Goal: Task Accomplishment & Management: Manage account settings

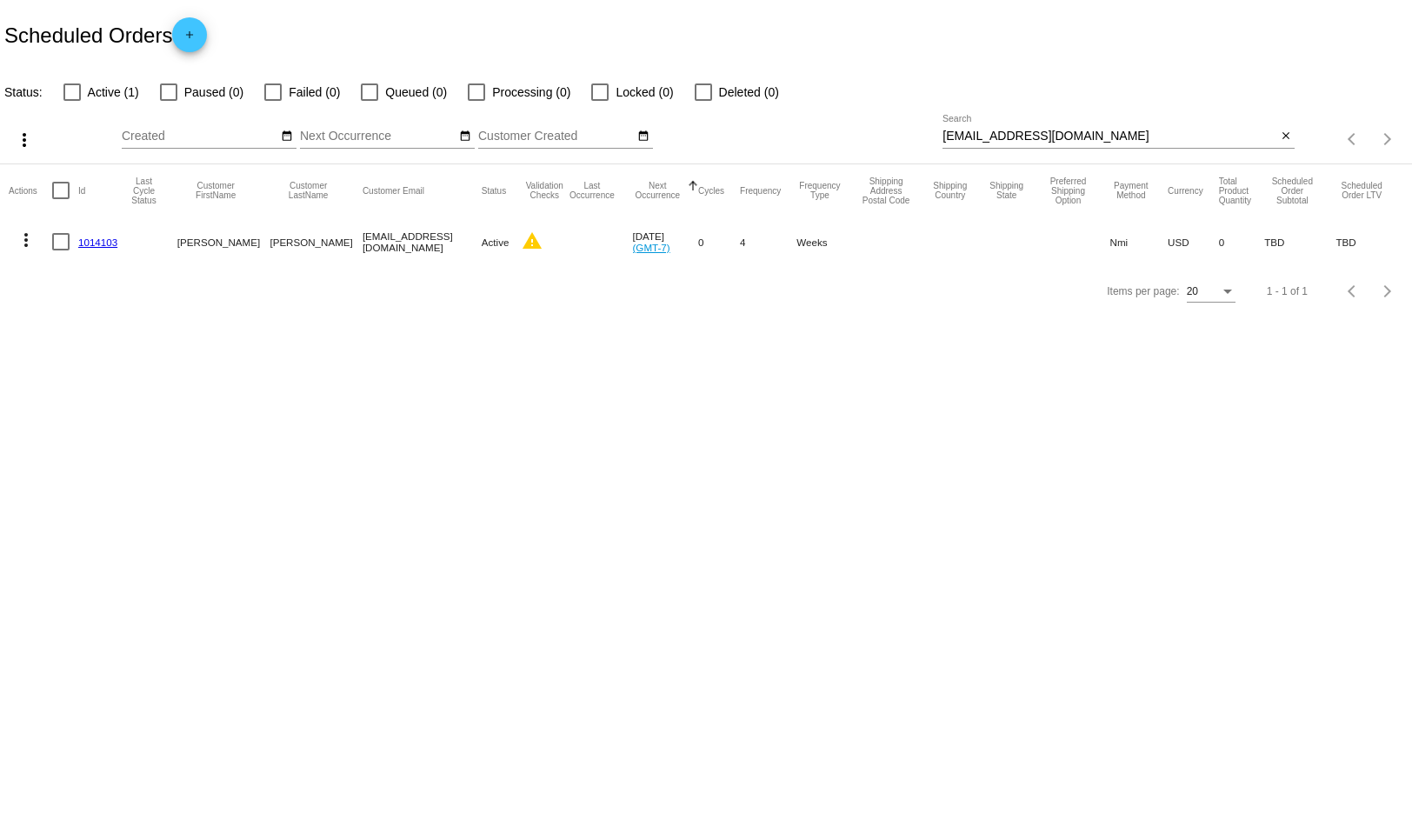
click at [108, 241] on link "1014103" at bounding box center [97, 242] width 39 height 11
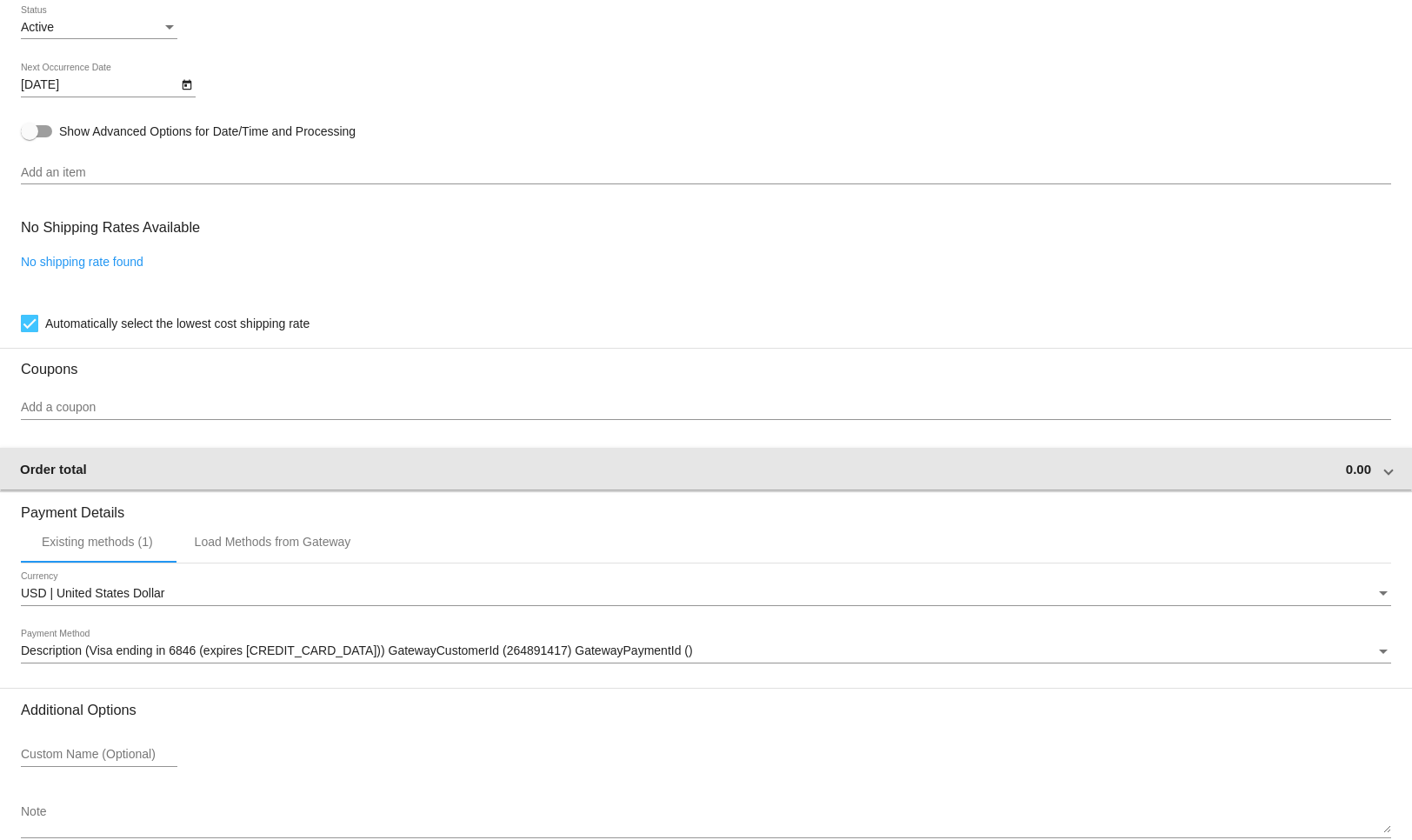
scroll to position [888, 0]
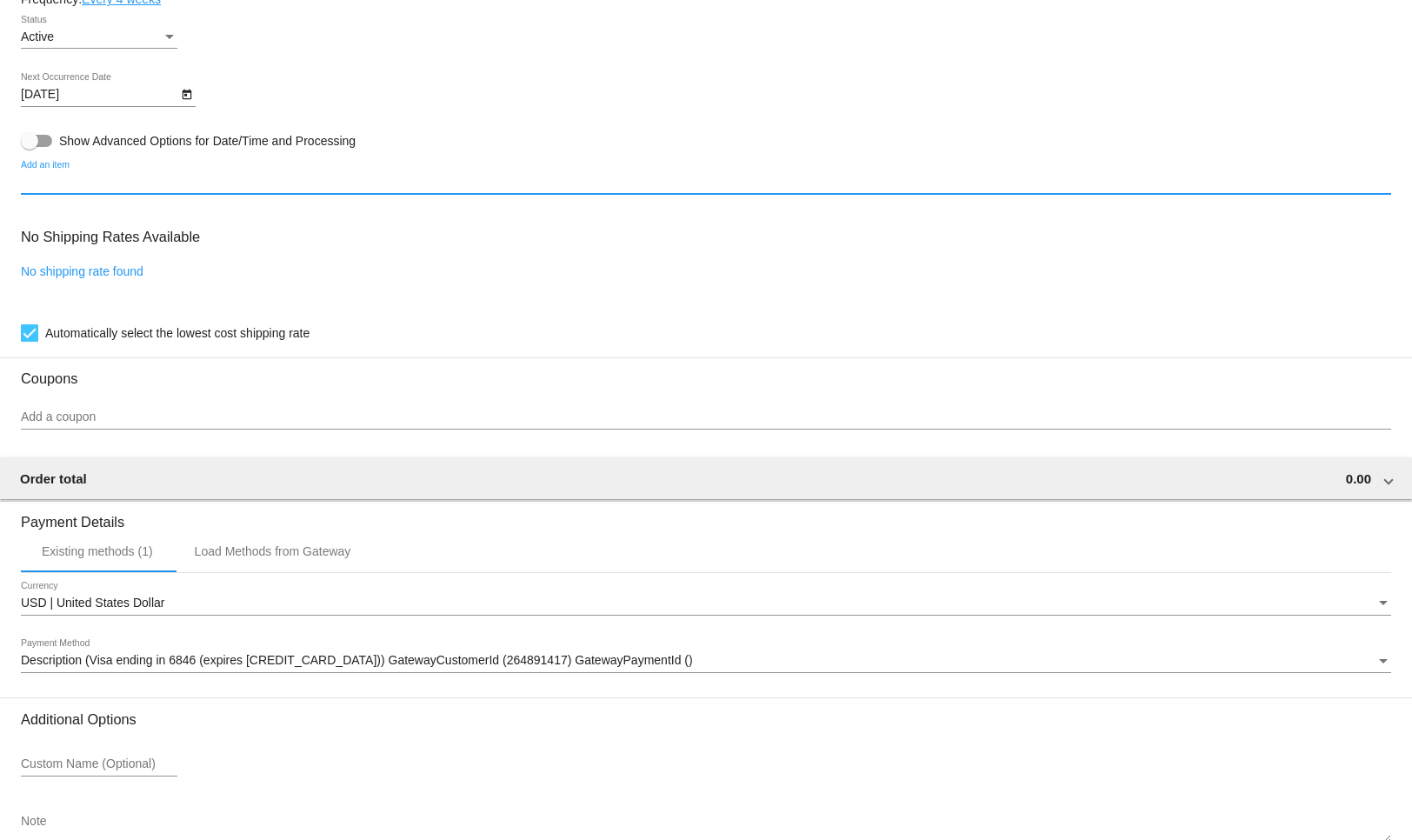
click at [153, 187] on input "Add an item" at bounding box center [706, 182] width 1370 height 14
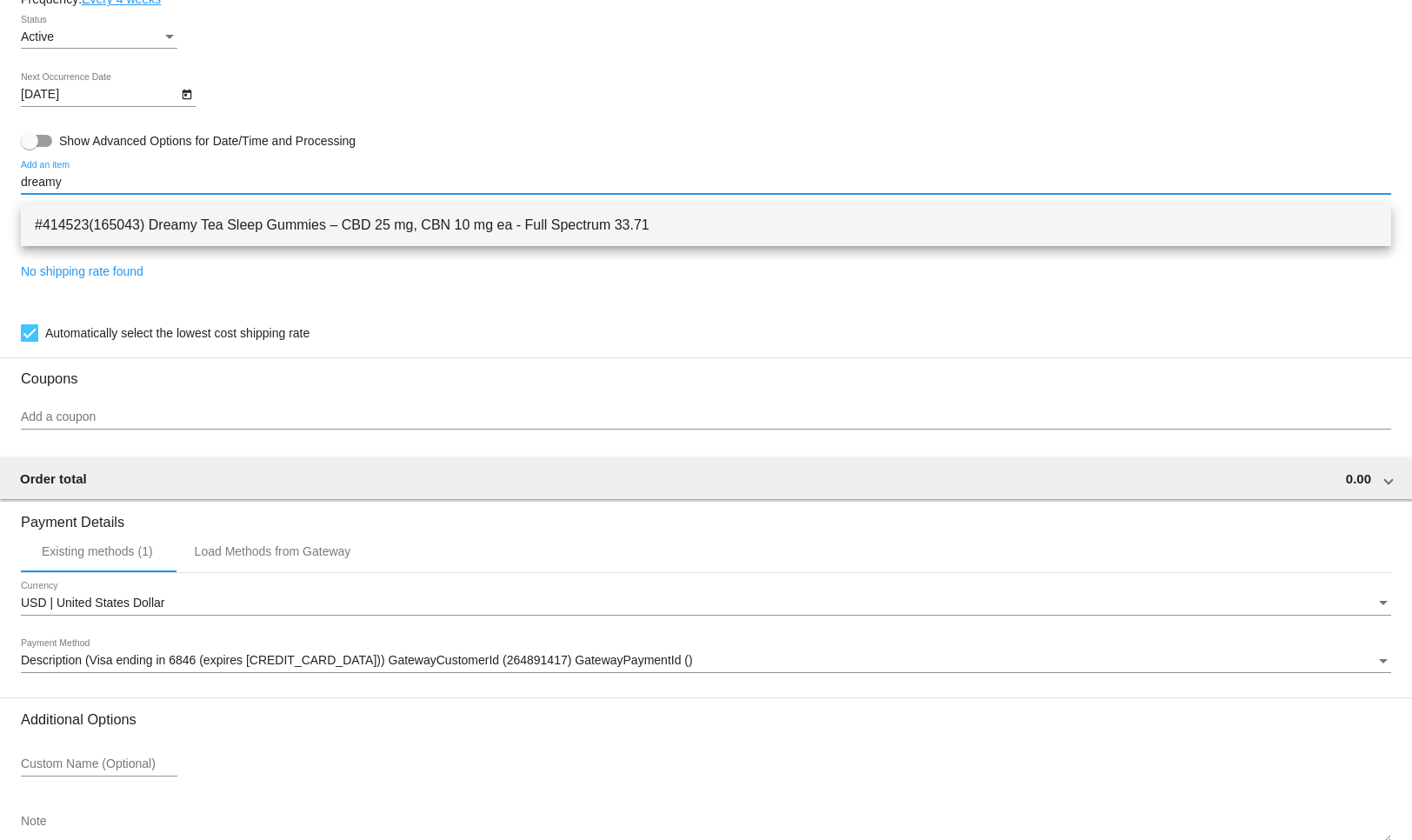
type input "dreamy"
click at [309, 230] on span "#414523(165043) Dreamy Tea Sleep Gummies – CBD 25 mg, CBN 10 mg ea - Full Spect…" at bounding box center [706, 225] width 1342 height 42
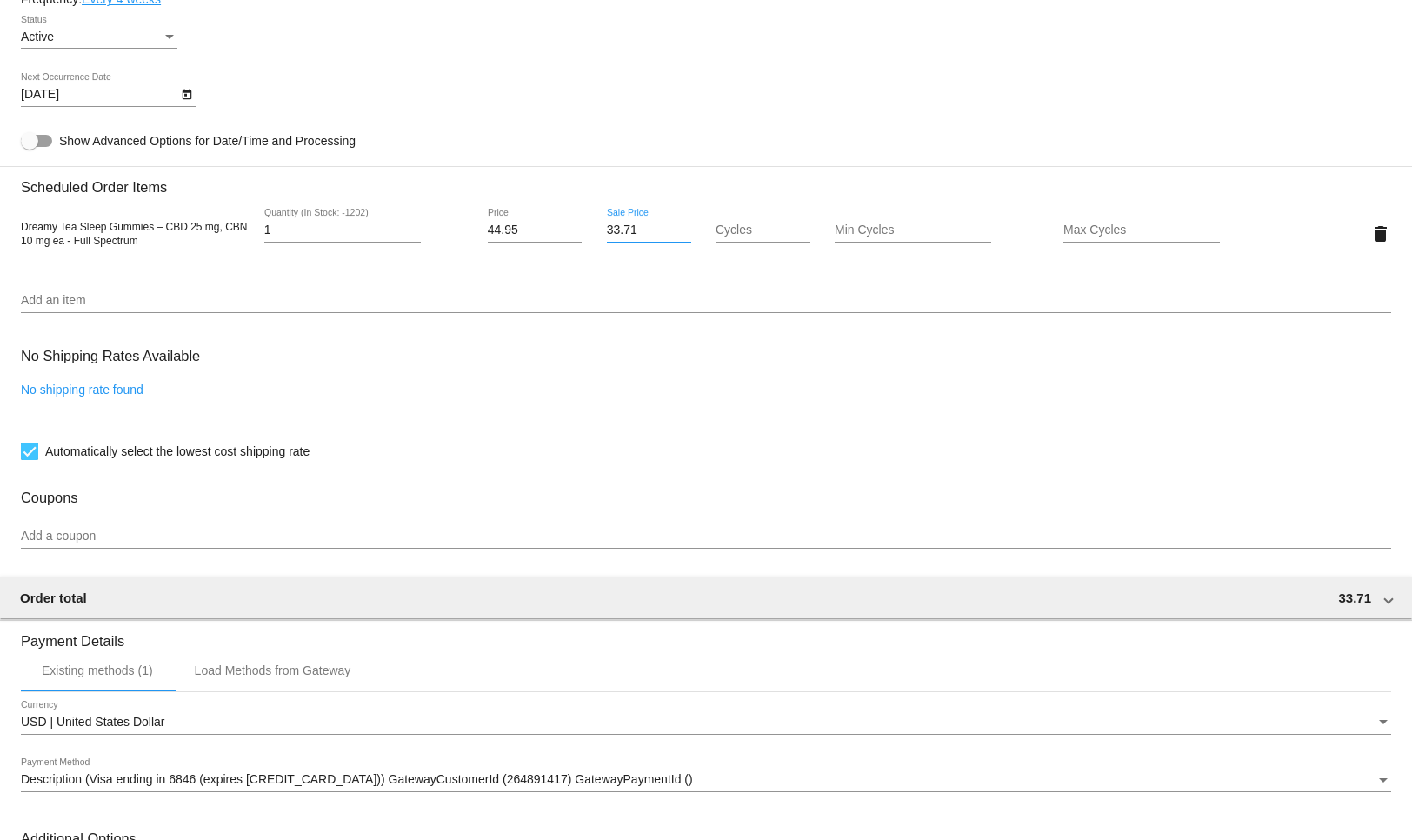
drag, startPoint x: 670, startPoint y: 238, endPoint x: 561, endPoint y: 231, distance: 109.2
click at [561, 231] on div "Dreamy Tea Sleep Gummies – CBD 25 mg, CBN 10 mg ea - Full Spectrum 1 Quantity (…" at bounding box center [706, 233] width 1370 height 49
paste input "1.46"
type input "31.46"
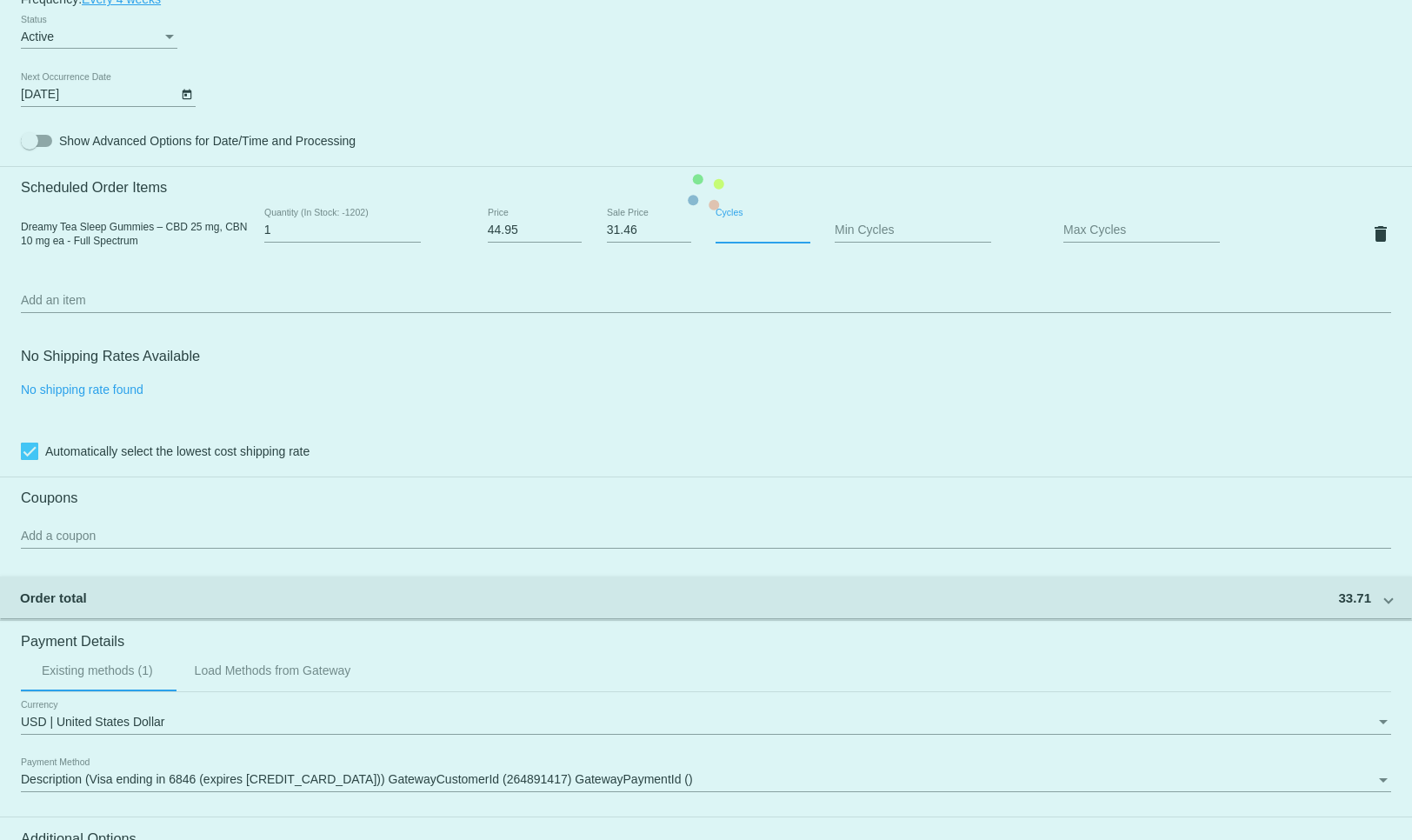
click at [791, 244] on mat-card "Customer 7023284: Diane Carpenter bdcarp4954@gmail.com Customer Shipping Enter …" at bounding box center [706, 192] width 1412 height 1738
click at [700, 291] on mat-card "Customer 7023284: Diane Carpenter bdcarp4954@gmail.com Customer Shipping Enter …" at bounding box center [706, 192] width 1412 height 1738
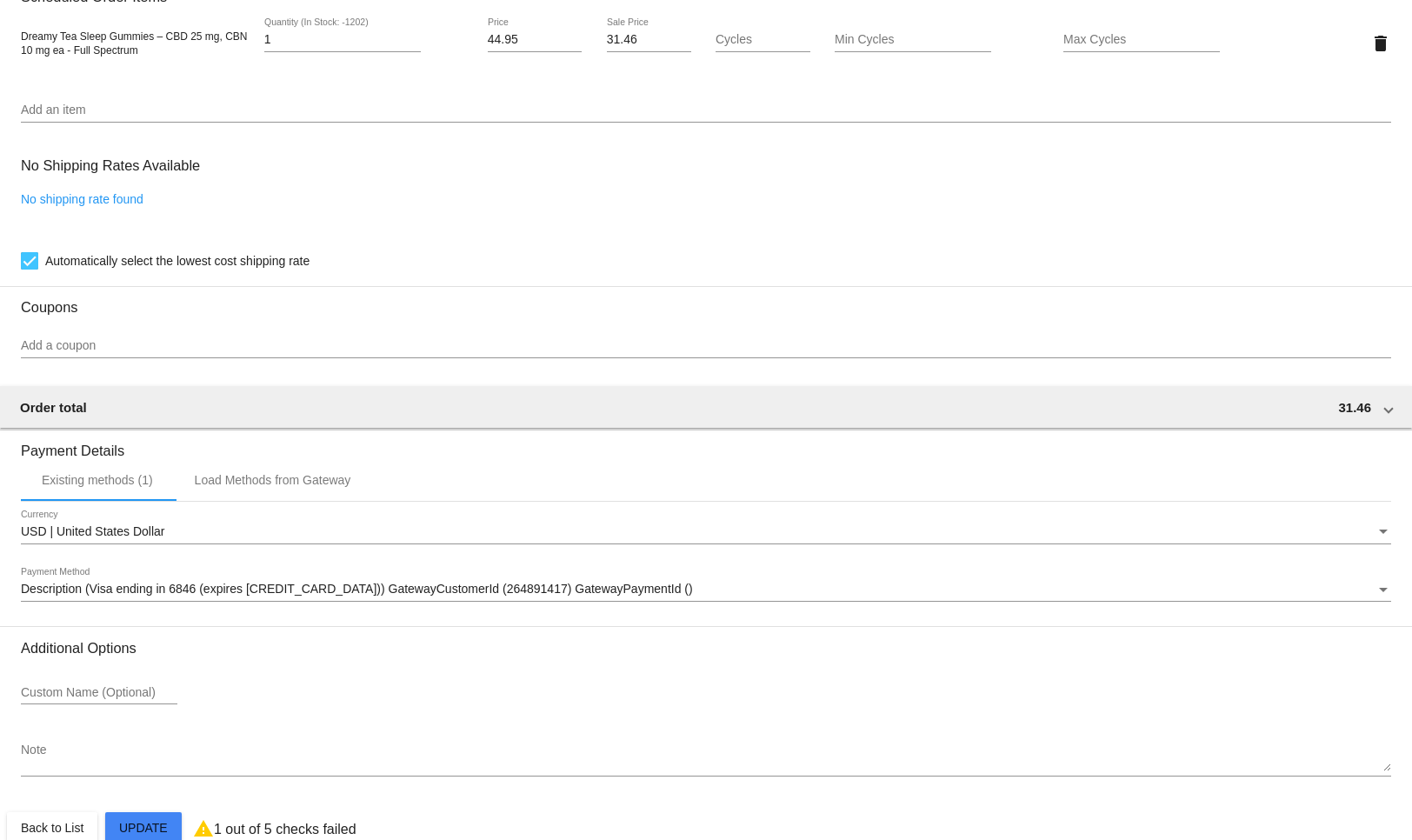
scroll to position [1124, 0]
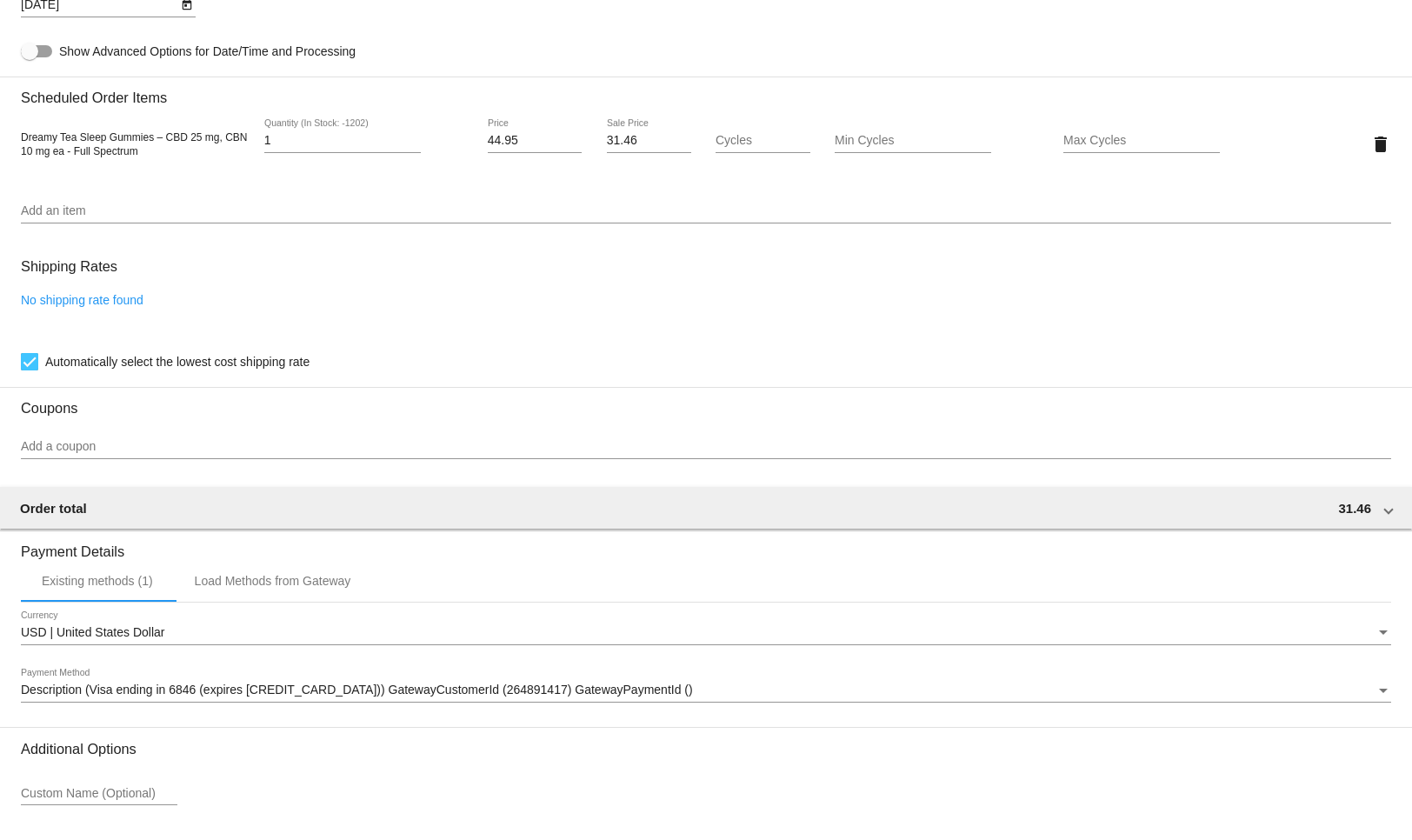
scroll to position [980, 0]
click at [86, 305] on link "No shipping rate found" at bounding box center [82, 298] width 123 height 14
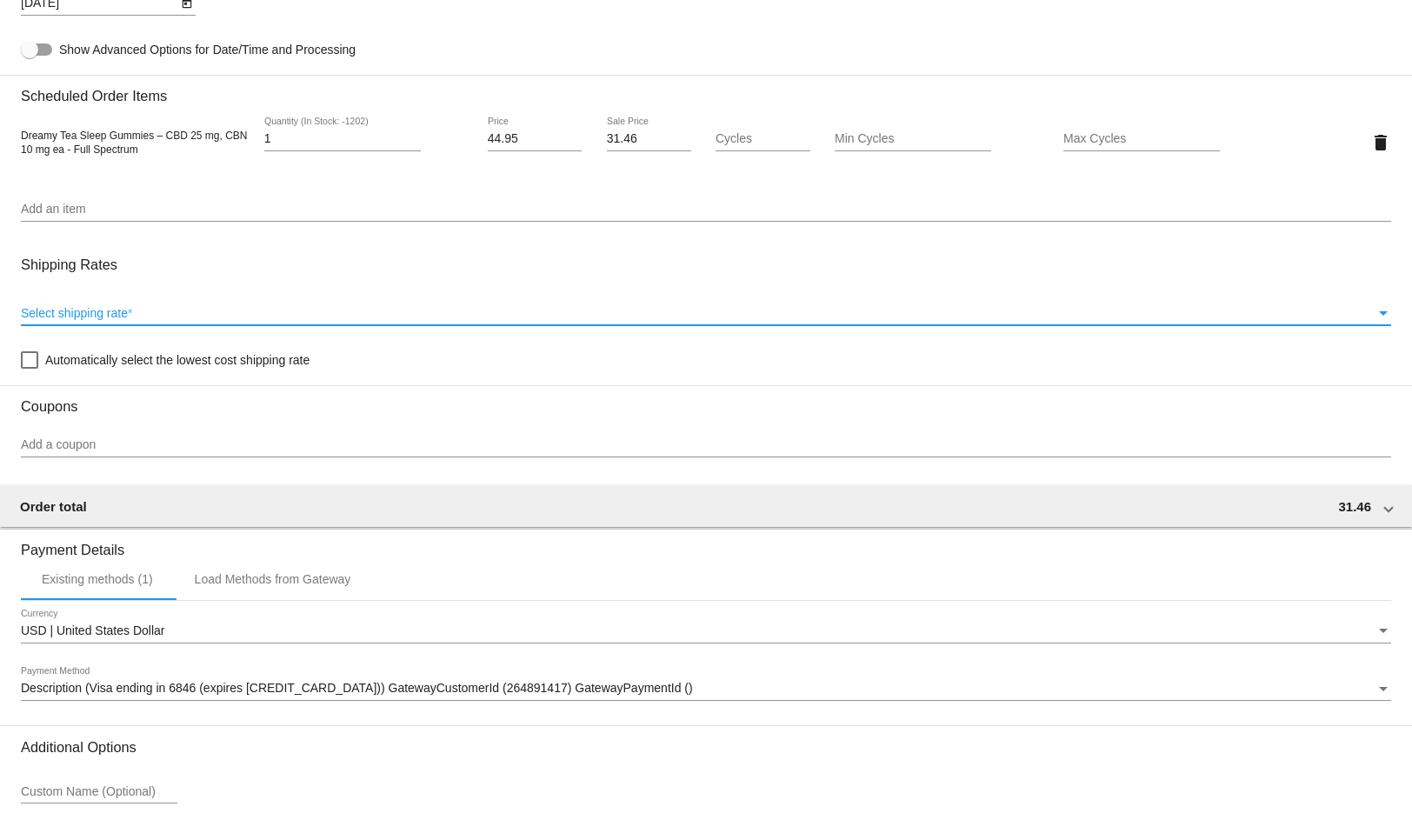
click at [91, 320] on span "Select shipping rate" at bounding box center [73, 313] width 107 height 14
click at [1386, 317] on div "Select shipping rate Select shipping rate *" at bounding box center [706, 308] width 1370 height 34
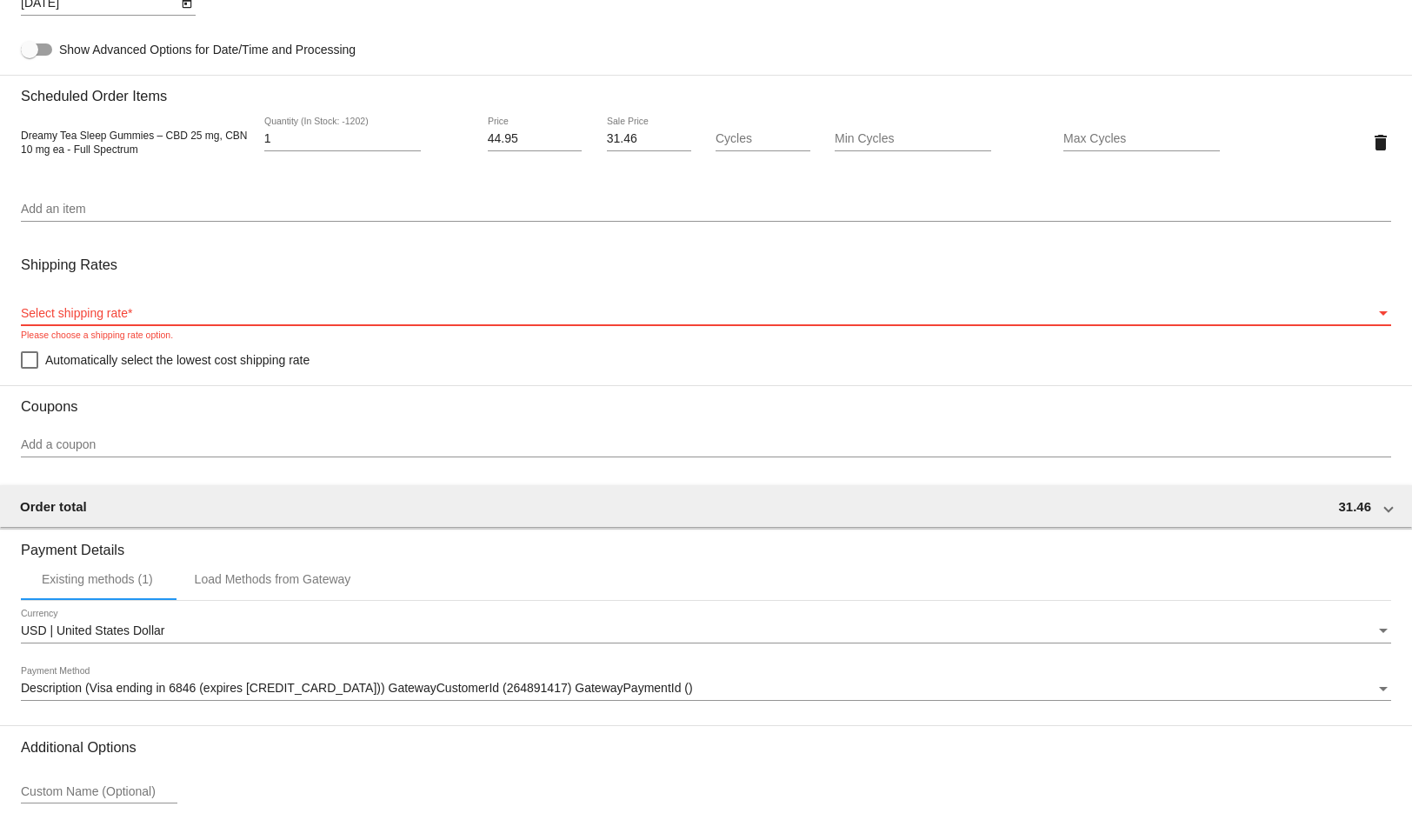
click at [1209, 317] on div "Select shipping rate" at bounding box center [697, 314] width 1354 height 14
click at [439, 321] on div "Select shipping rate" at bounding box center [697, 314] width 1354 height 14
click at [421, 321] on div "Select shipping rate" at bounding box center [697, 314] width 1354 height 14
click at [128, 320] on span "Select shipping rate" at bounding box center [73, 313] width 107 height 14
click at [35, 368] on div at bounding box center [29, 359] width 18 height 18
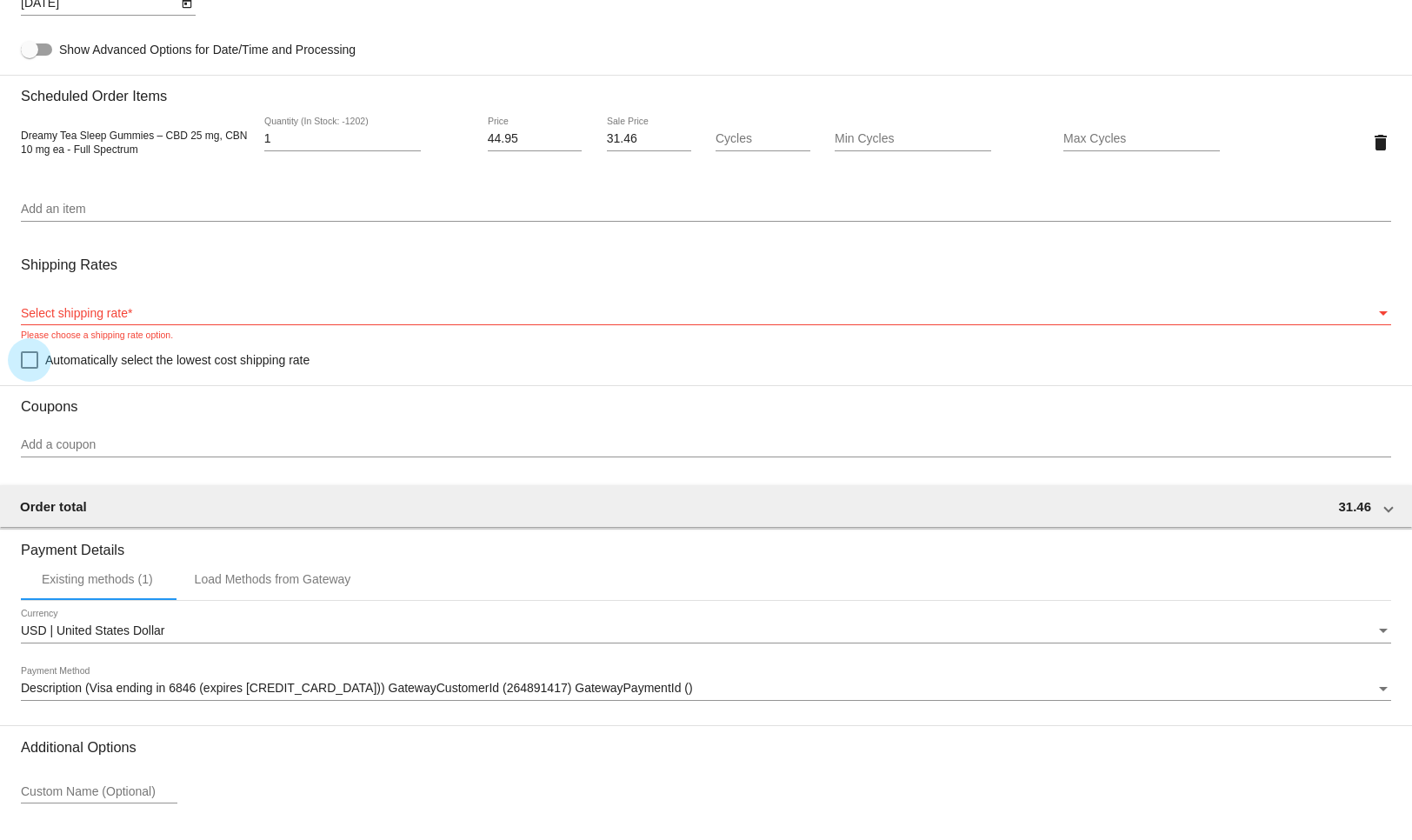
click at [30, 369] on input "Automatically select the lowest cost shipping rate" at bounding box center [29, 368] width 1 height 1
checkbox input "true"
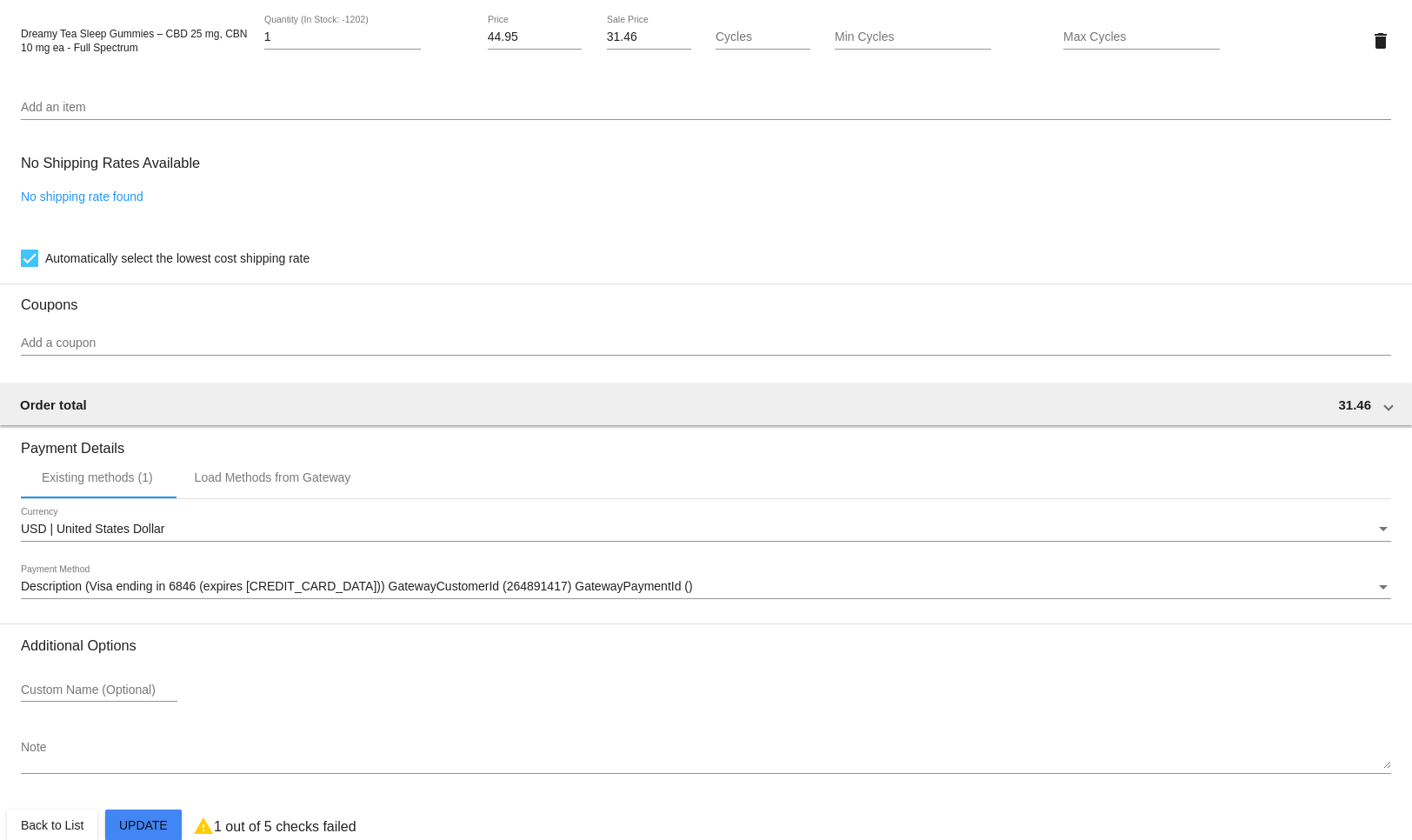
scroll to position [1085, 0]
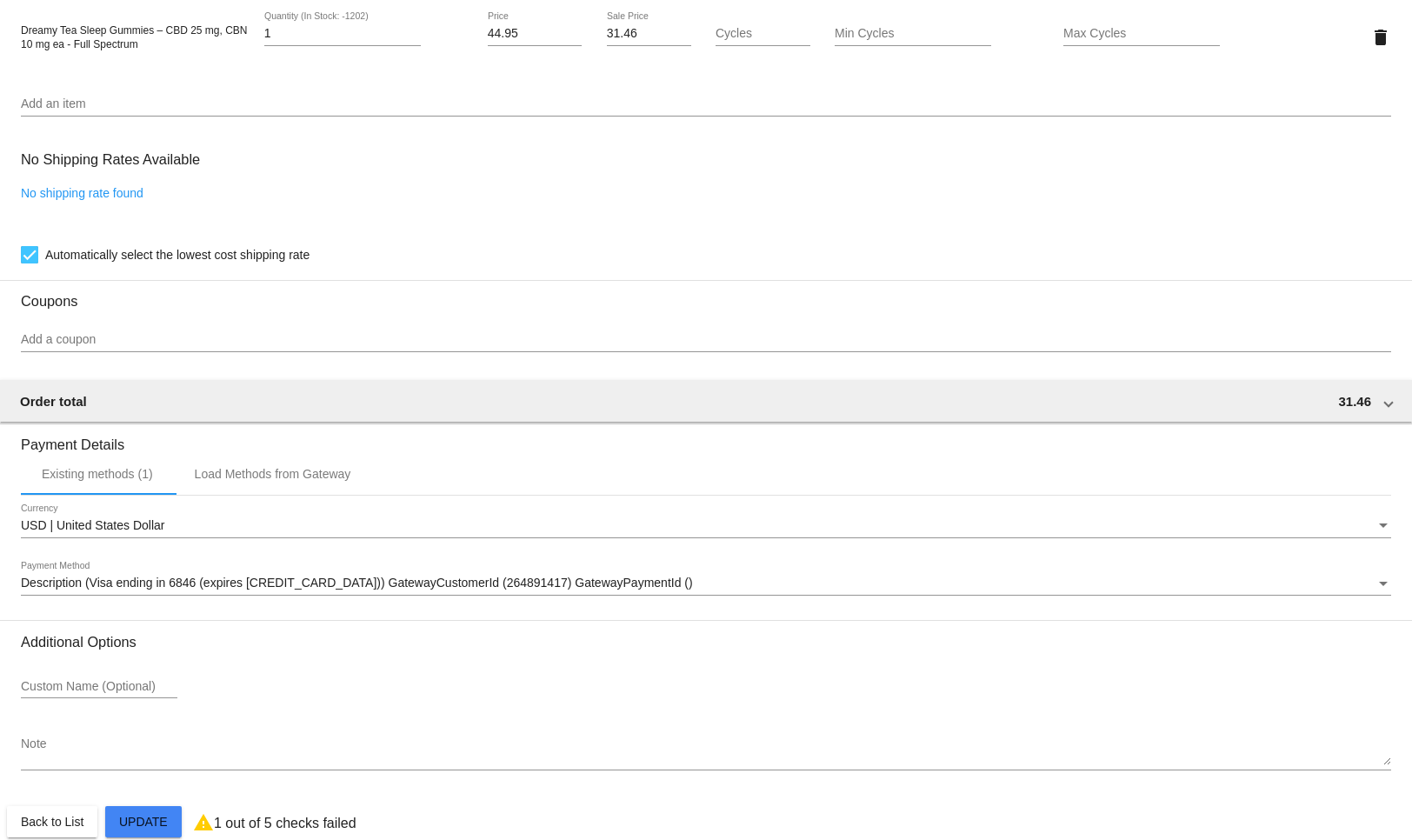
click at [295, 345] on input "Add a coupon" at bounding box center [706, 340] width 1370 height 14
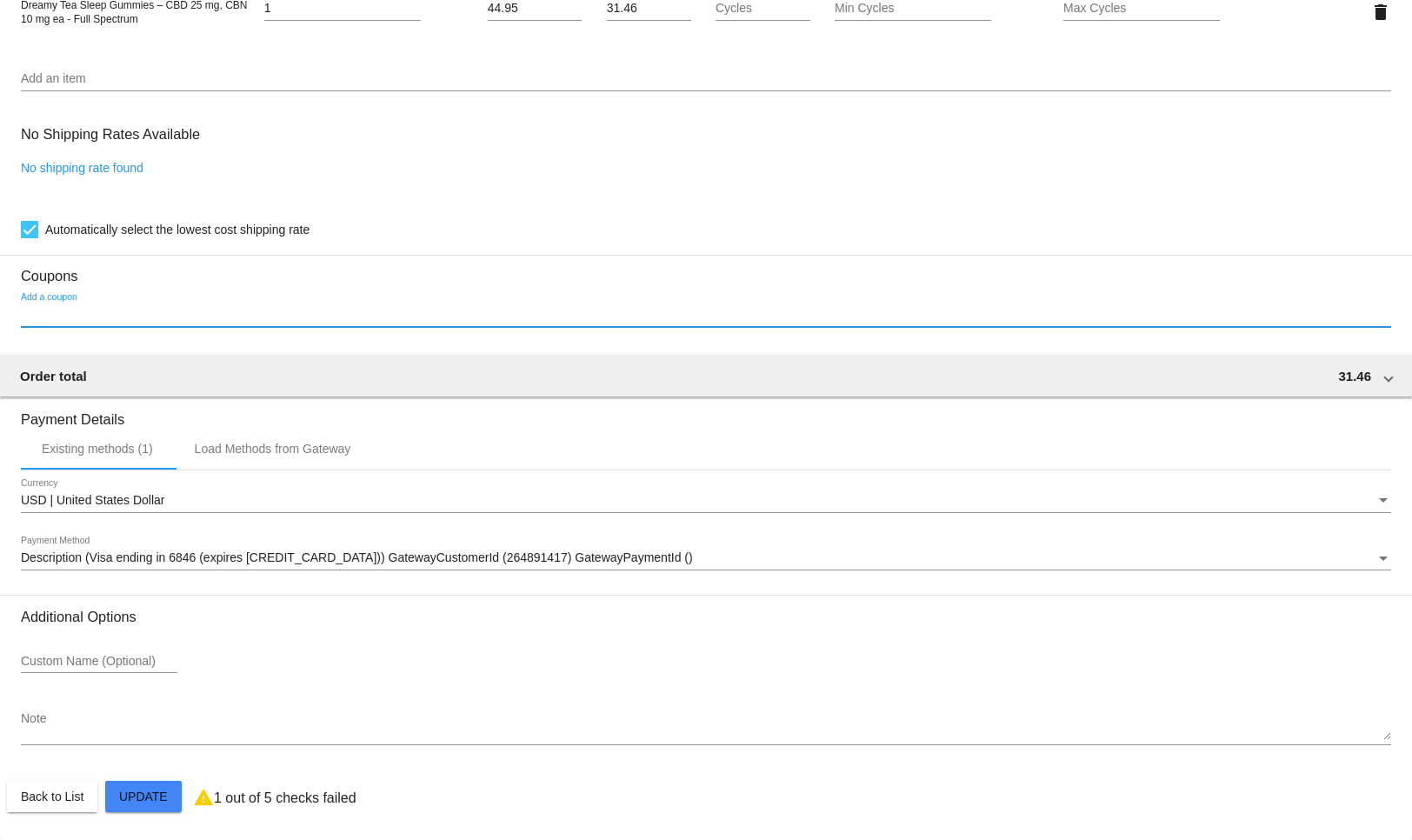
scroll to position [1124, 0]
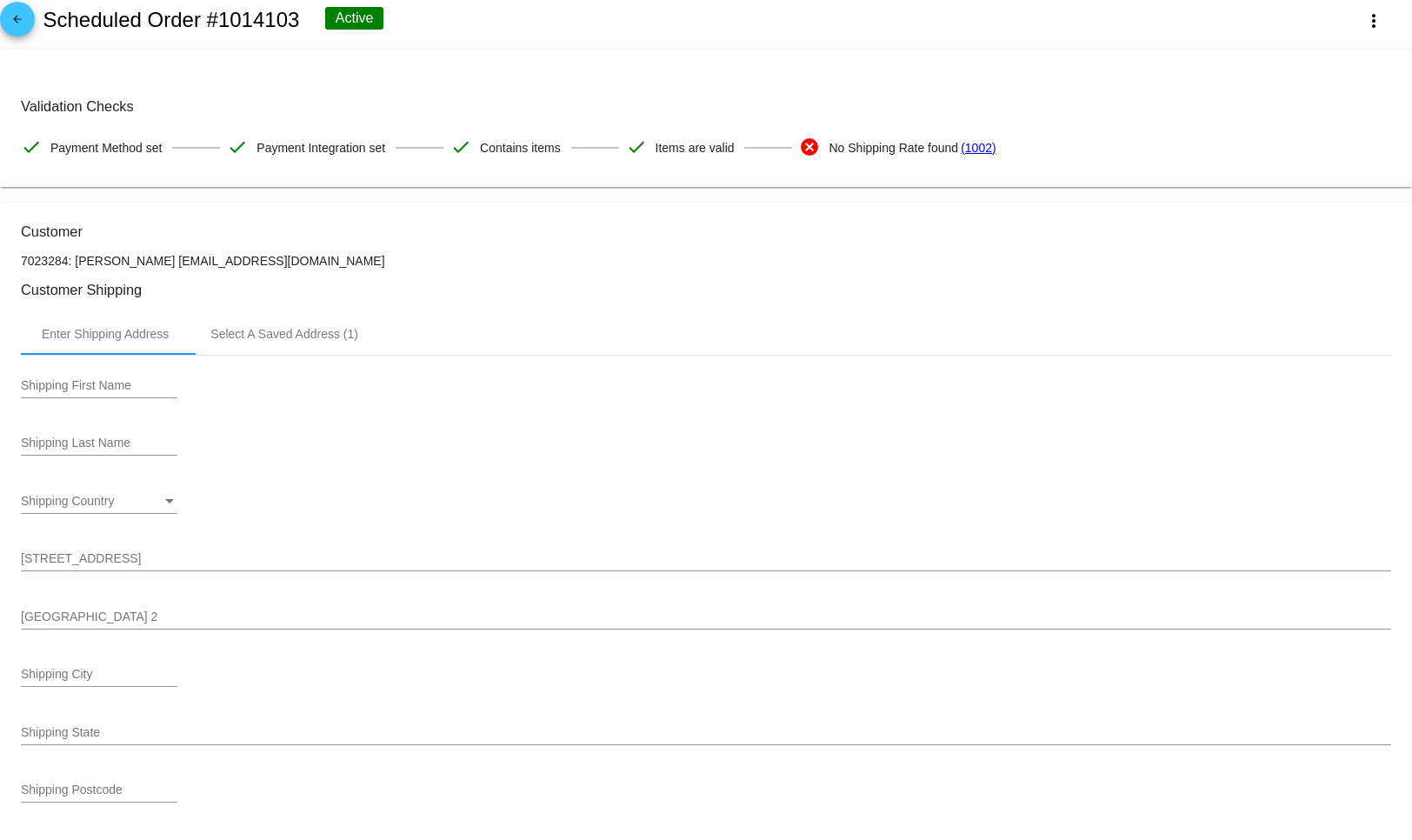
scroll to position [0, 0]
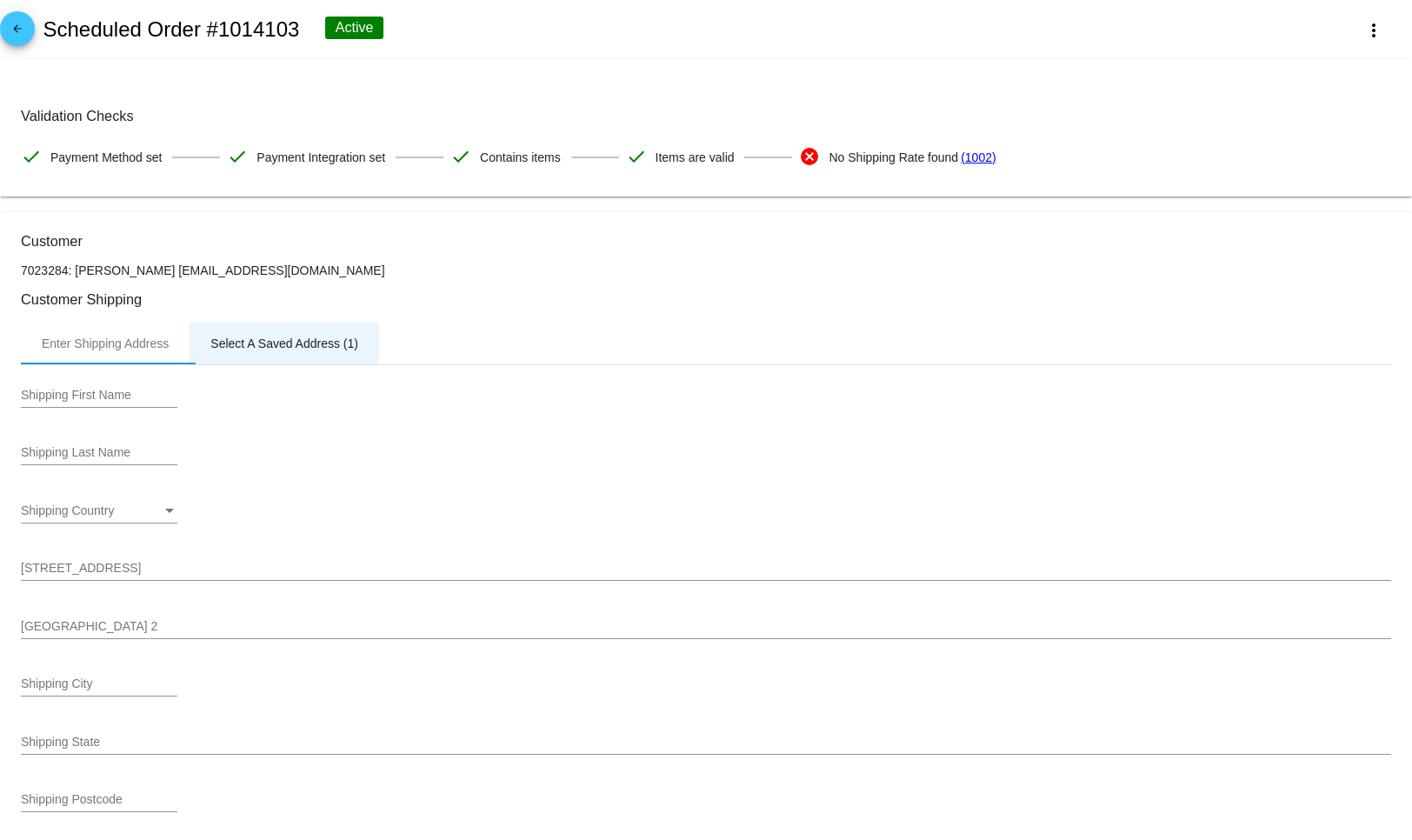
click at [263, 349] on div "Select A Saved Address (1)" at bounding box center [284, 342] width 148 height 14
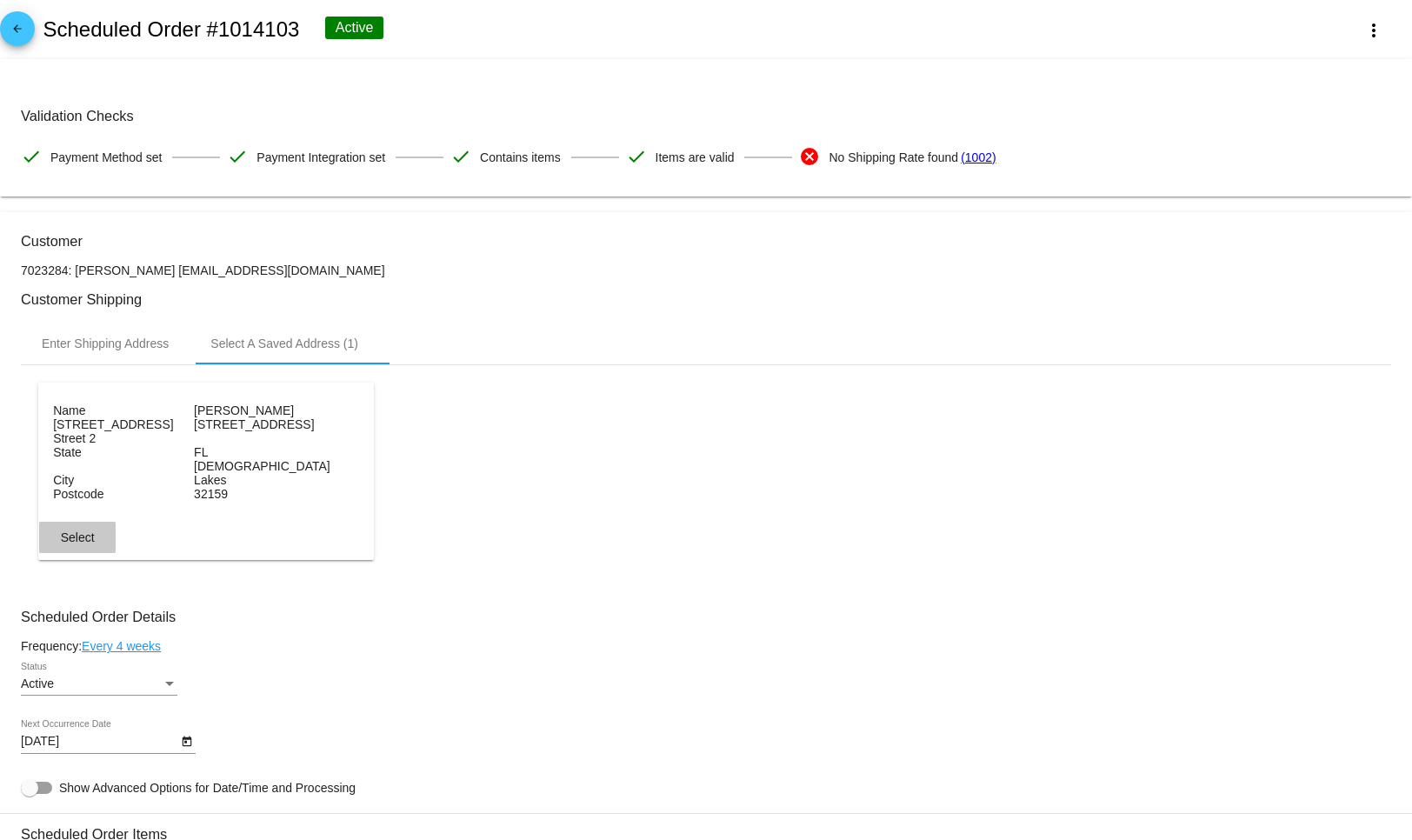
click at [84, 544] on span "Select" at bounding box center [78, 536] width 34 height 14
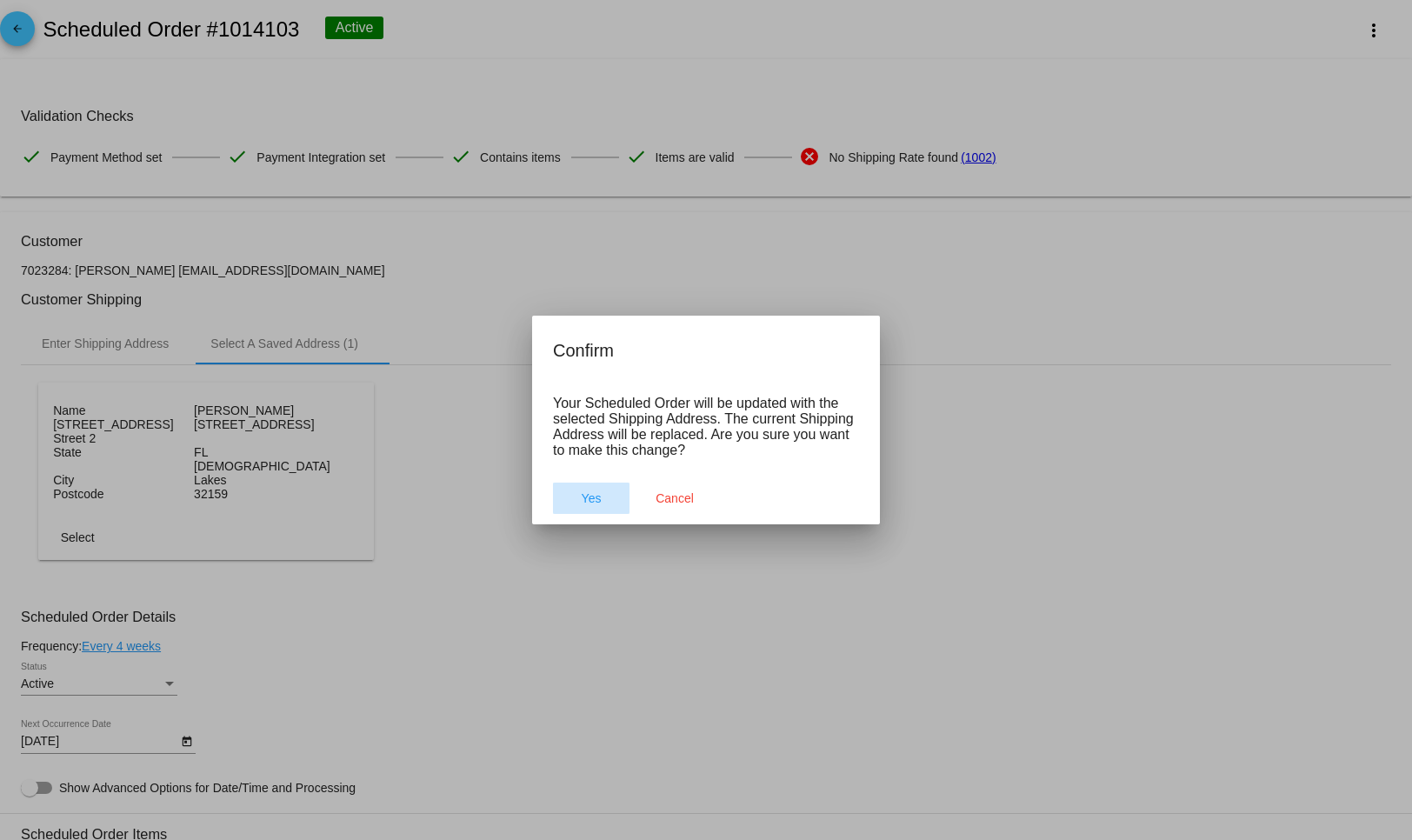
click at [603, 501] on button "Yes" at bounding box center [591, 498] width 76 height 32
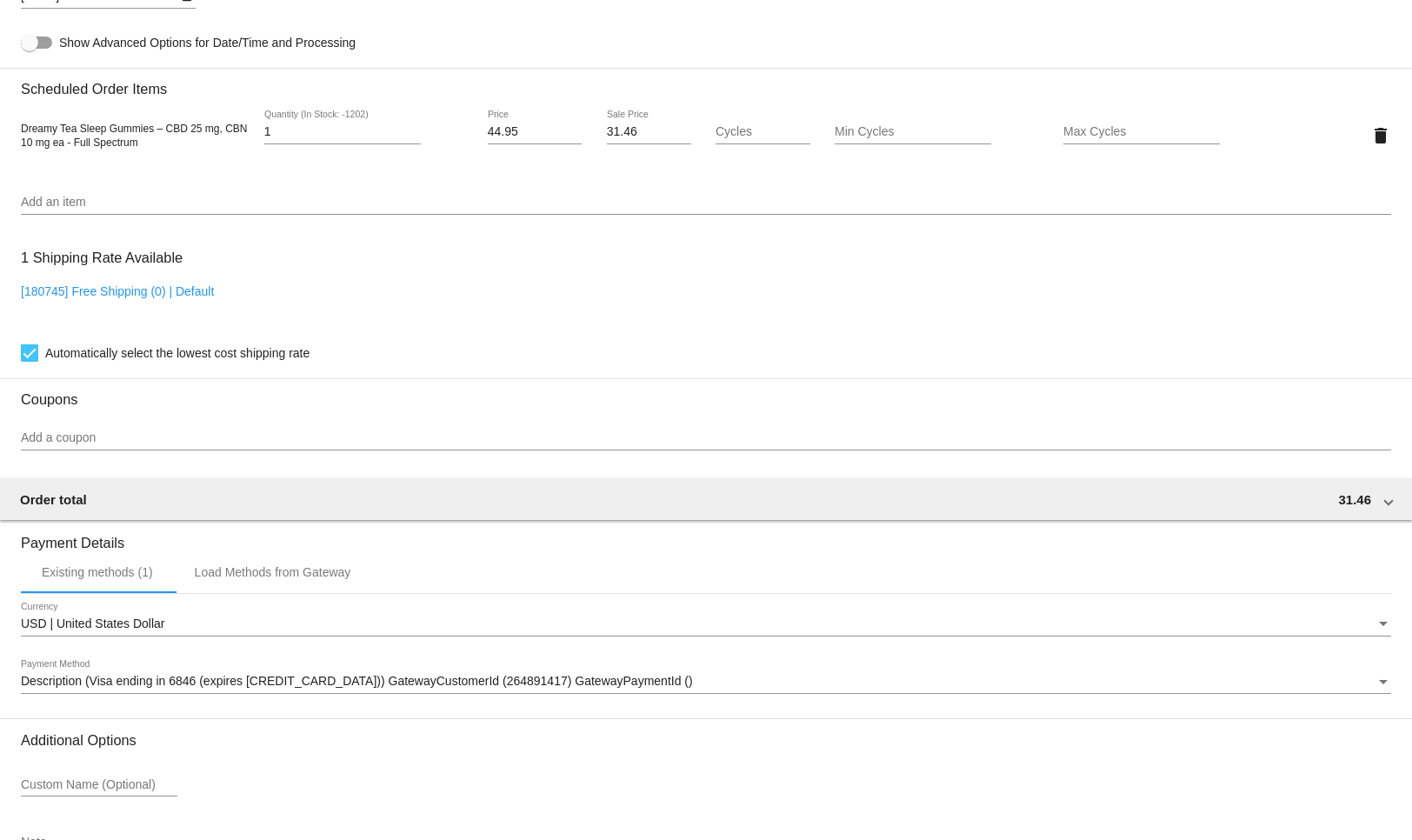
scroll to position [850, 0]
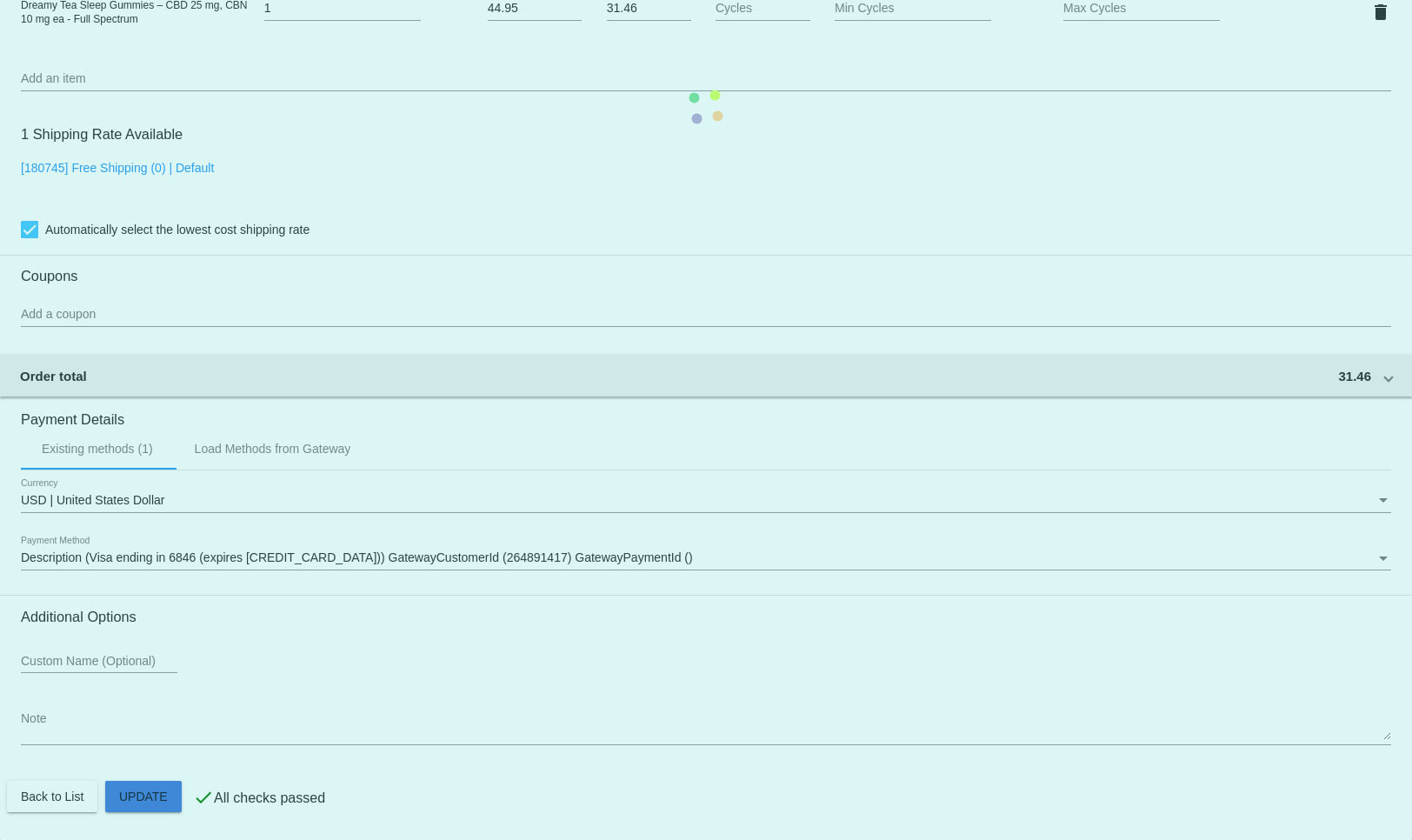
click at [168, 806] on mat-card "Customer 7023284: Diane Carpenter bdcarp4954@gmail.com Customer Shipping Enter …" at bounding box center [706, 108] width 1412 height 1466
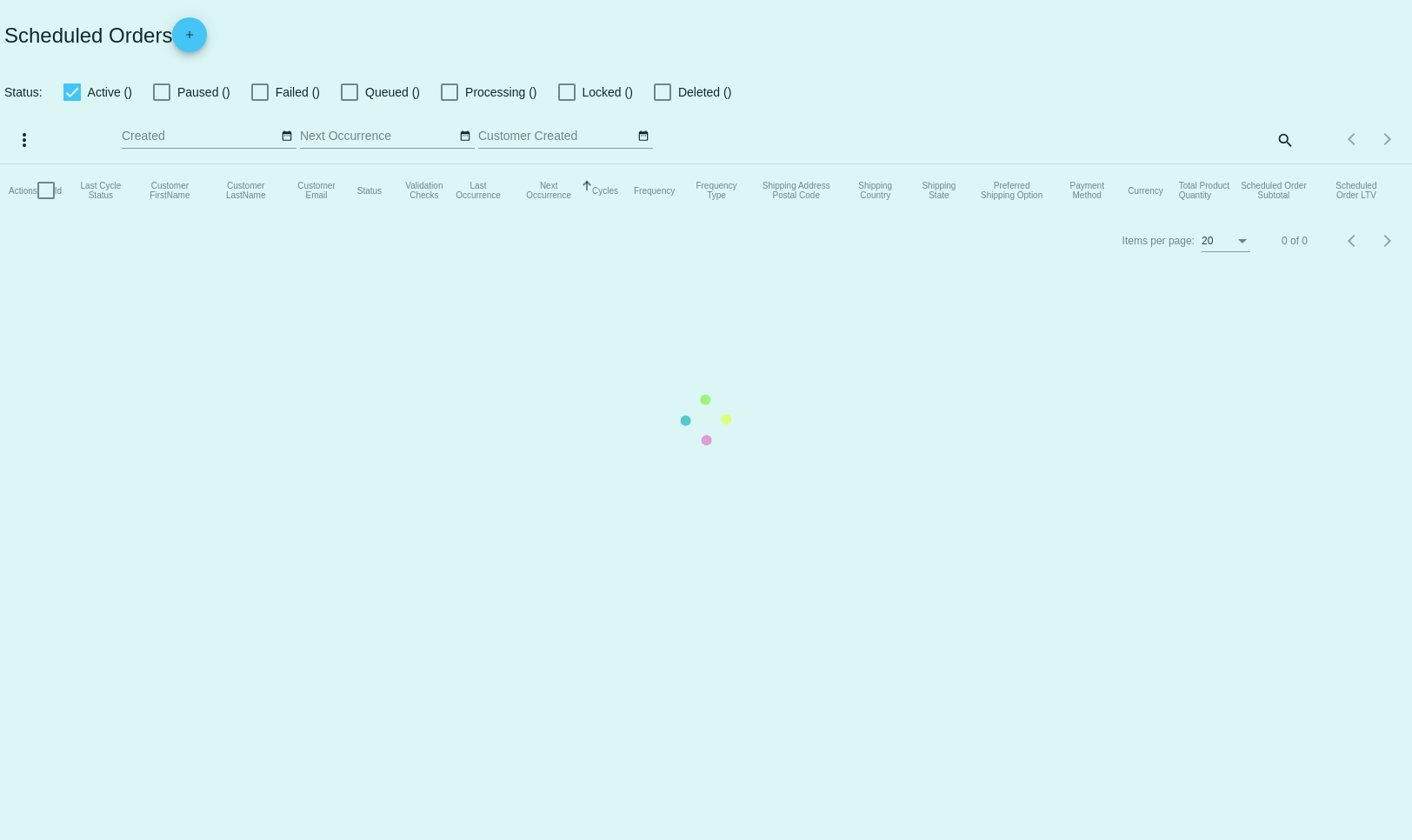
checkbox input "false"
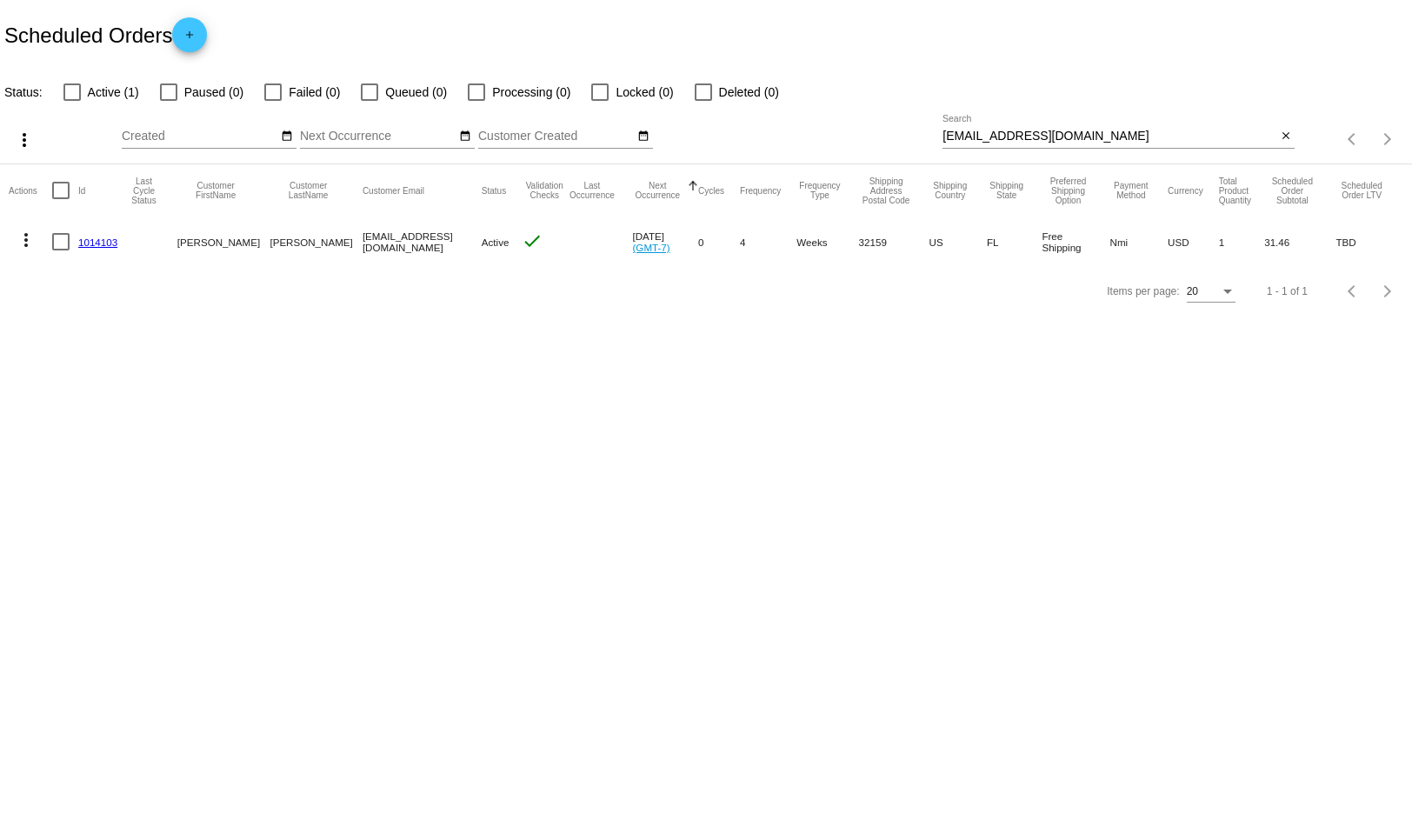
click at [97, 245] on link "1014103" at bounding box center [97, 242] width 39 height 11
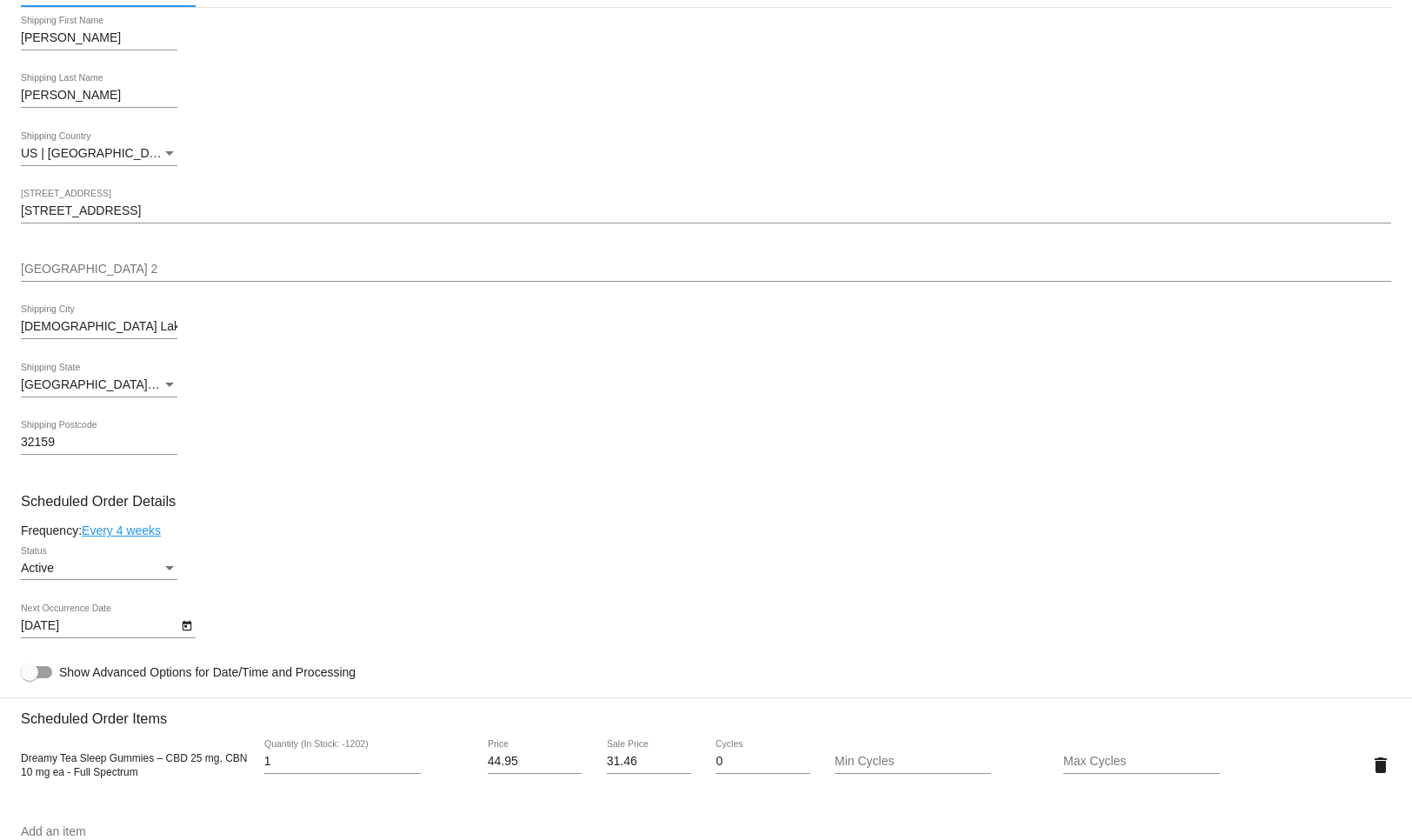
scroll to position [378, 0]
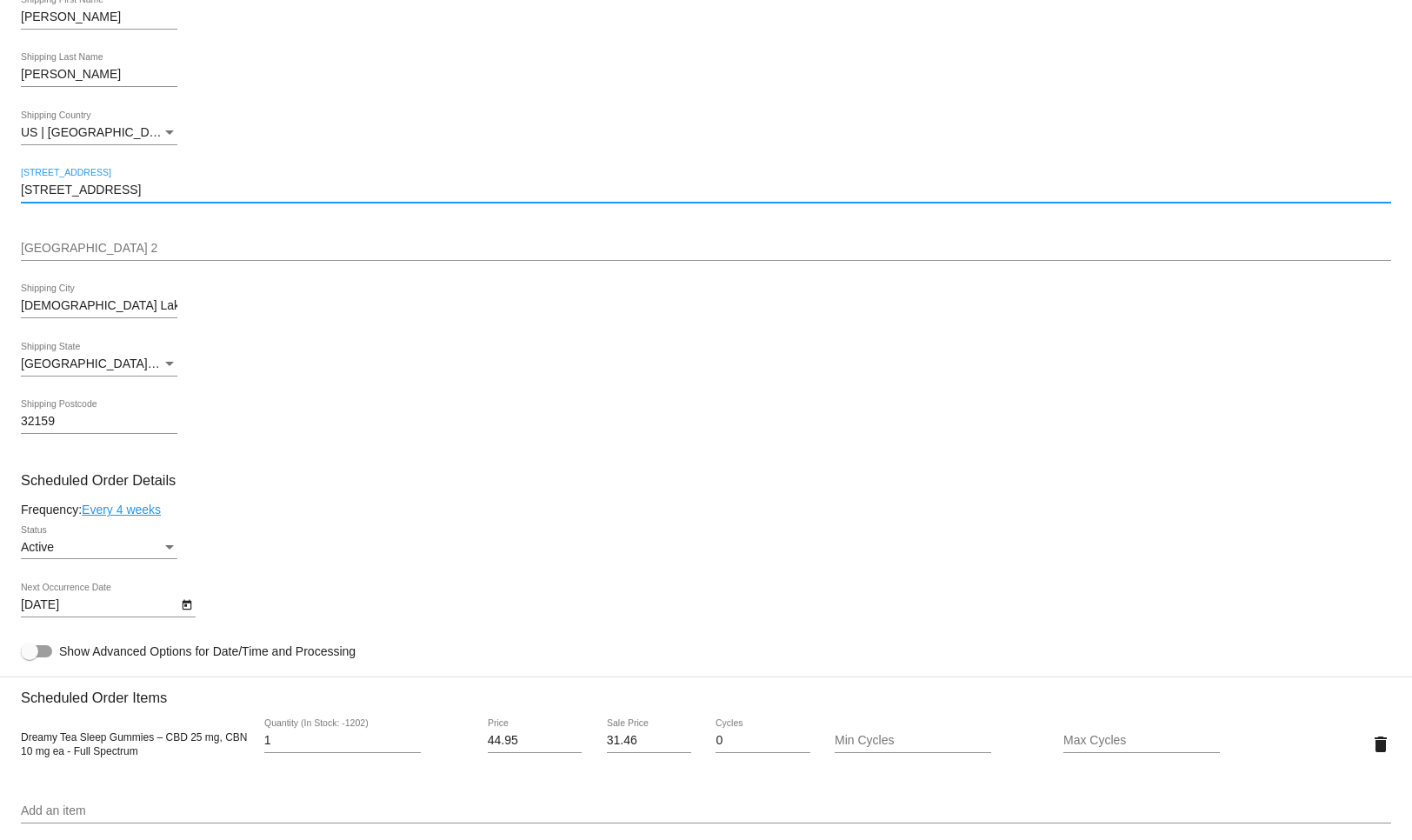
paste input "[STREET_ADDRESS][PERSON_NAME]"
type input "[STREET_ADDRESS][PERSON_NAME]"
click at [284, 284] on mat-card "Customer 7023284: [PERSON_NAME] [EMAIL_ADDRESS][DOMAIN_NAME] Customer Shipping …" at bounding box center [706, 703] width 1412 height 1738
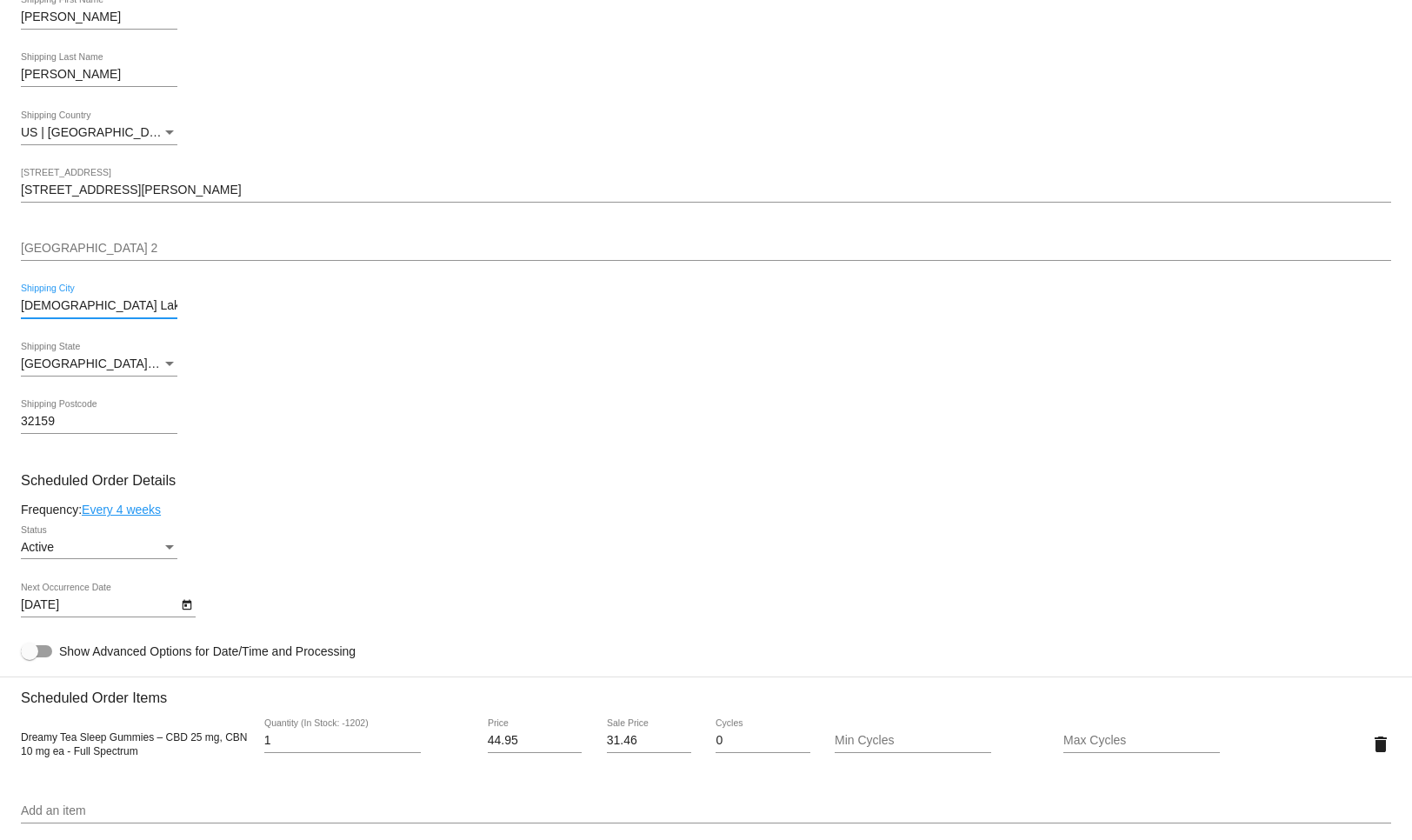
drag, startPoint x: 103, startPoint y: 313, endPoint x: -4, endPoint y: 309, distance: 107.1
click at [0, 309] on html "arrow_back Scheduled Order #1014103 Active more_vert Validation Checks check Pa…" at bounding box center [706, 420] width 1412 height 840
paste input "[PERSON_NAME]"
type input "[PERSON_NAME]"
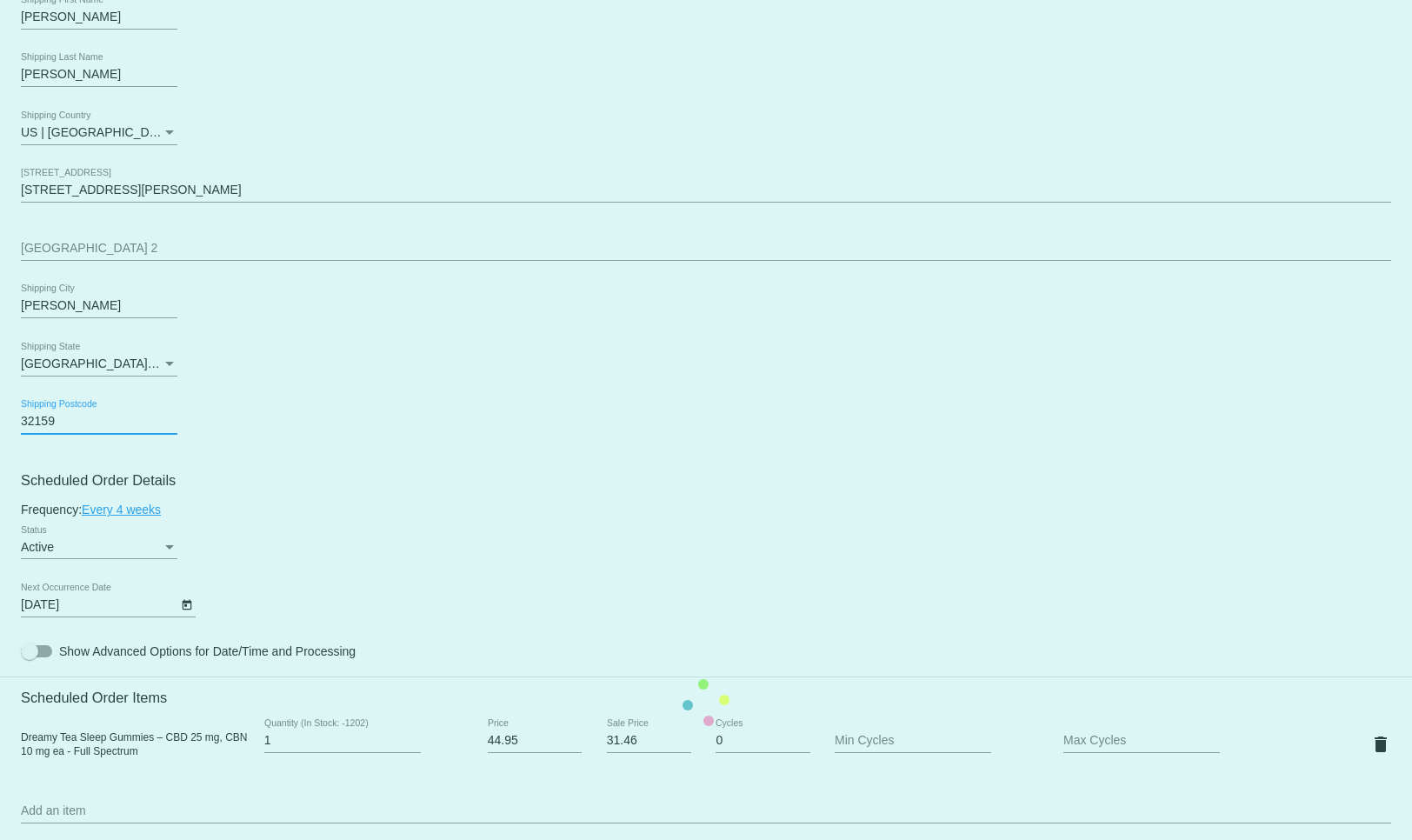
drag, startPoint x: 74, startPoint y: 422, endPoint x: -64, endPoint y: 422, distance: 138.0
click at [0, 422] on html "arrow_back Scheduled Order #1014103 Active more_vert Validation Checks check Pa…" at bounding box center [706, 420] width 1412 height 840
paste input "75070"
type input "75070"
click at [149, 431] on mat-card "Customer 7023284: [PERSON_NAME] [EMAIL_ADDRESS][DOMAIN_NAME] Customer Shipping …" at bounding box center [706, 703] width 1412 height 1738
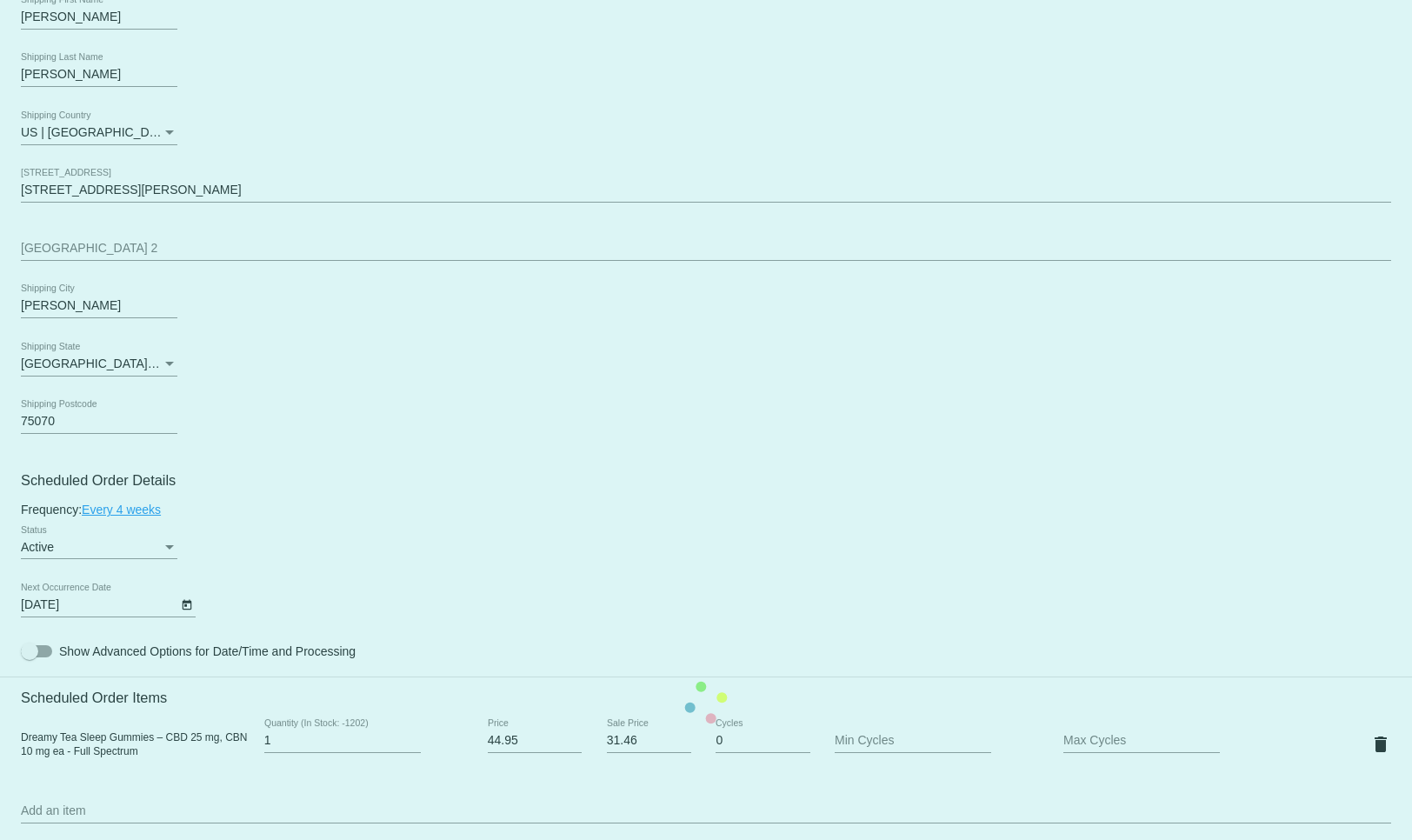
click at [167, 370] on mat-card "Customer 7023284: [PERSON_NAME] [EMAIL_ADDRESS][DOMAIN_NAME] Customer Shipping …" at bounding box center [706, 703] width 1412 height 1738
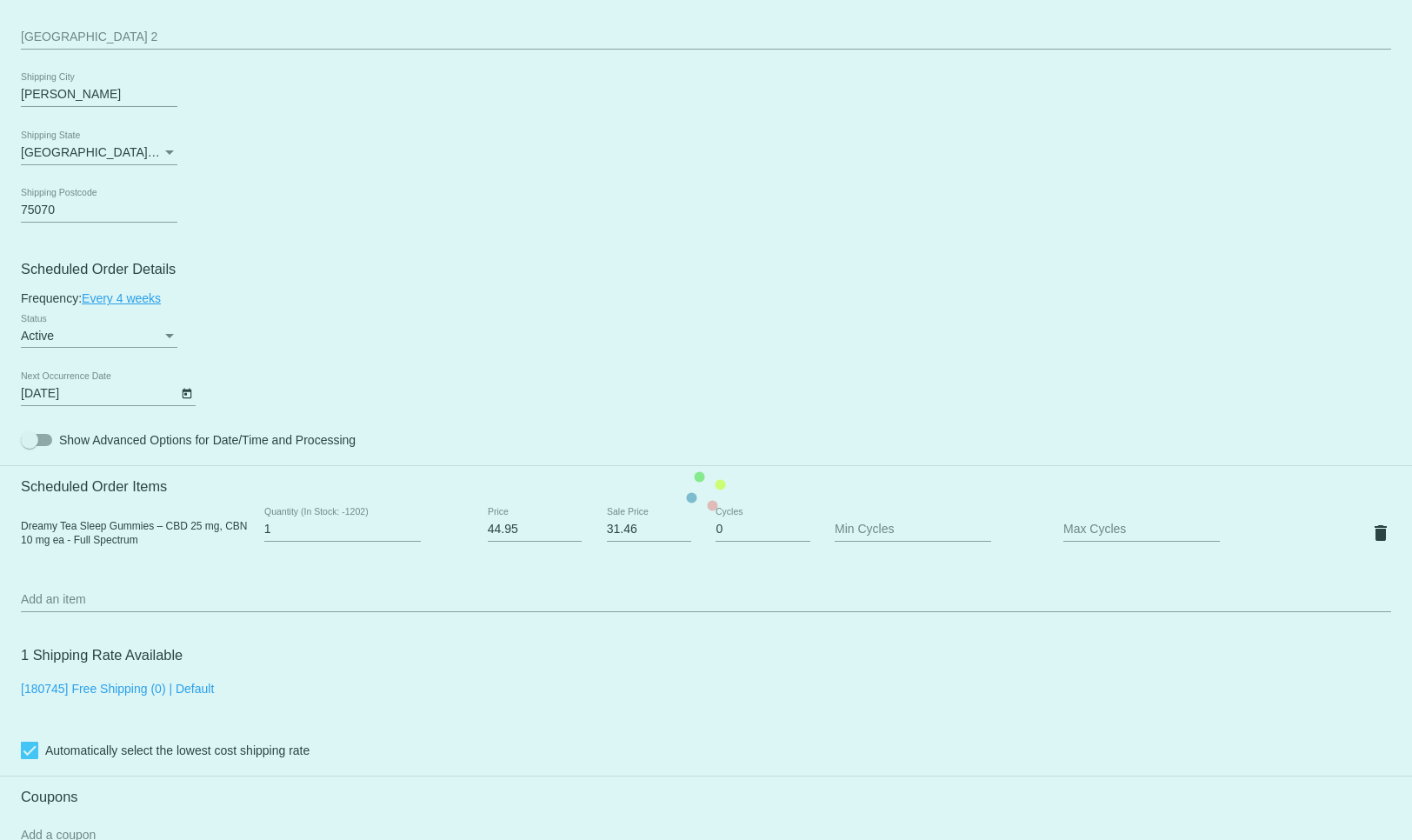
scroll to position [593, 0]
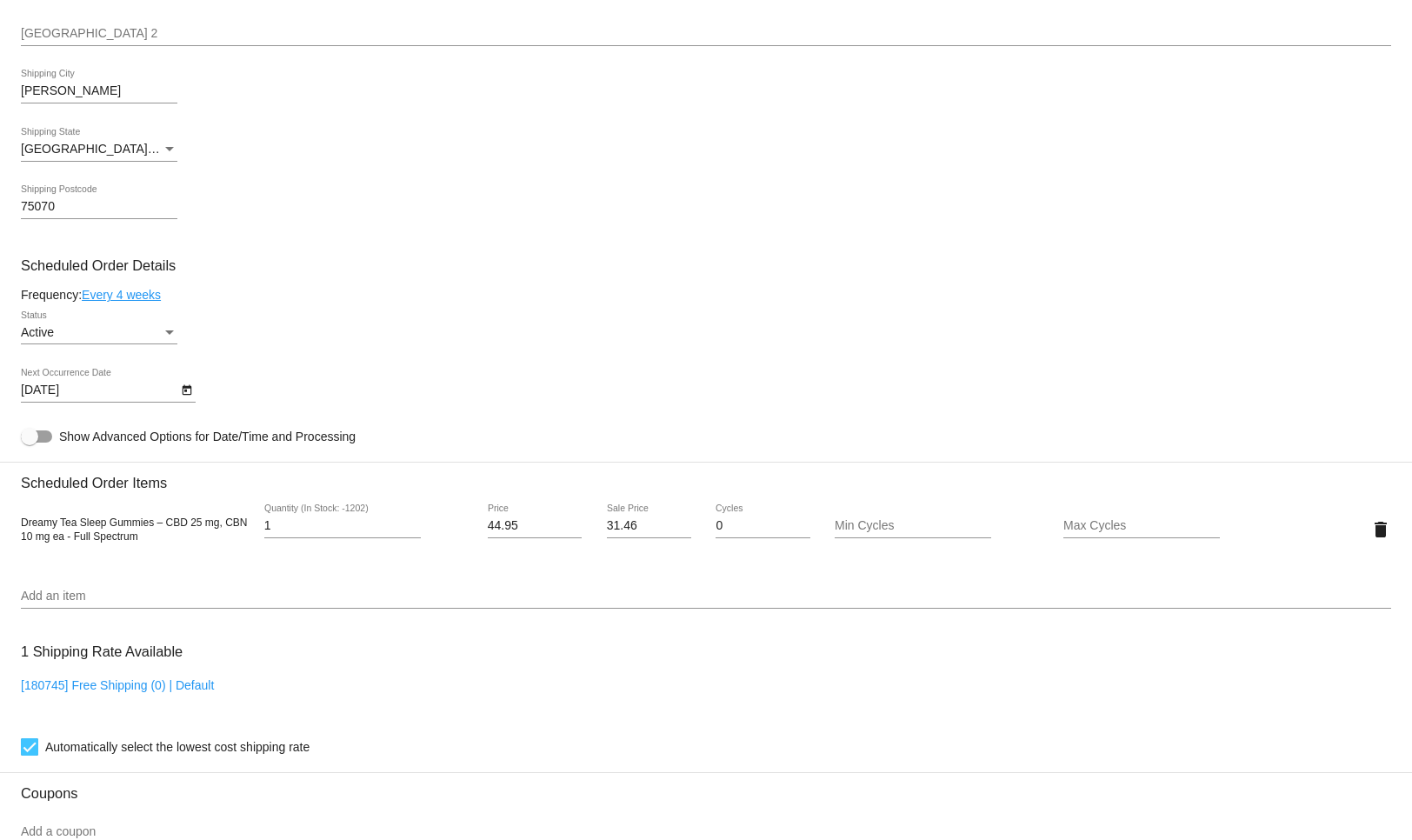
click at [152, 136] on div "[GEOGRAPHIC_DATA] | [US_STATE] Shipping State" at bounding box center [98, 145] width 157 height 34
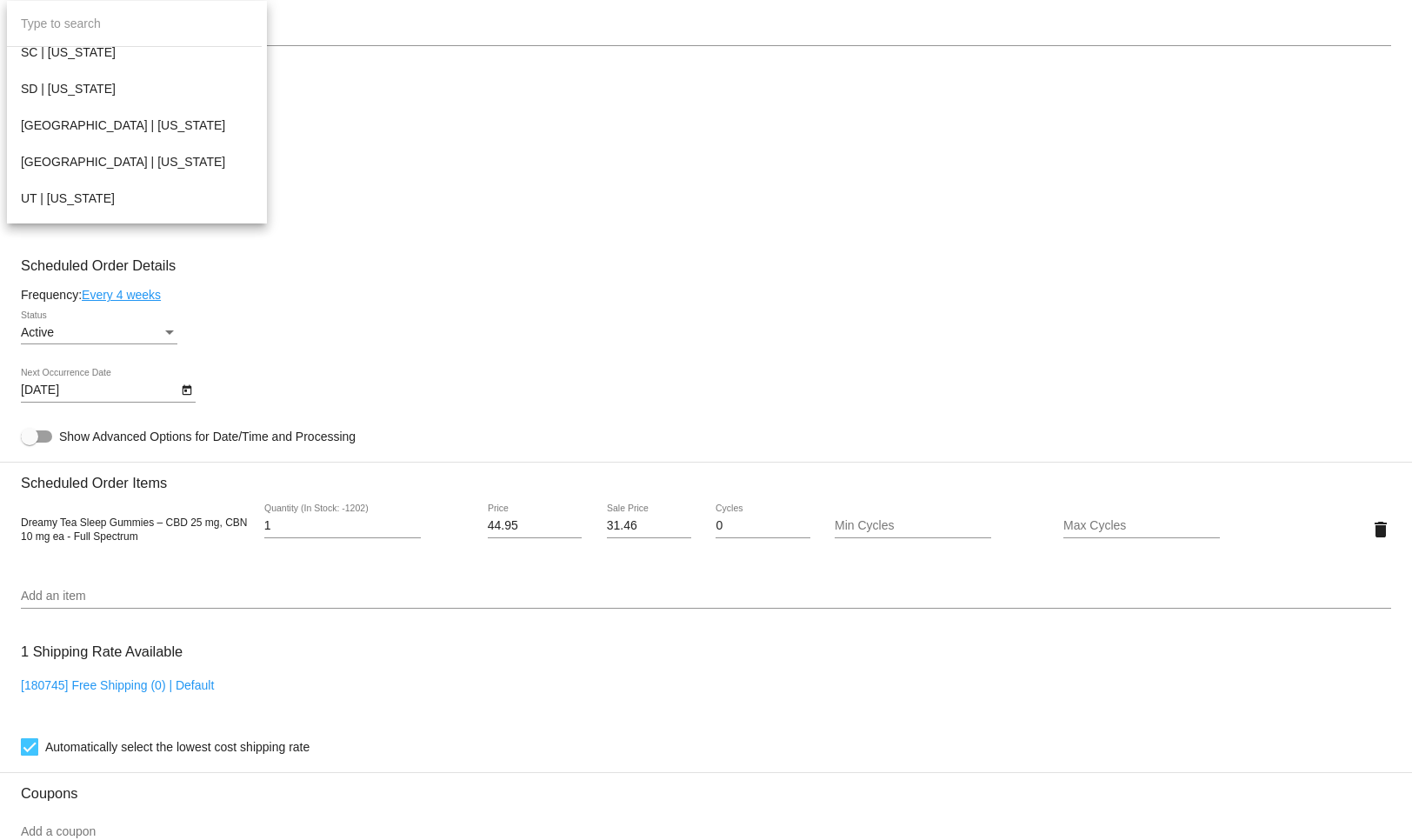
scroll to position [1884, 0]
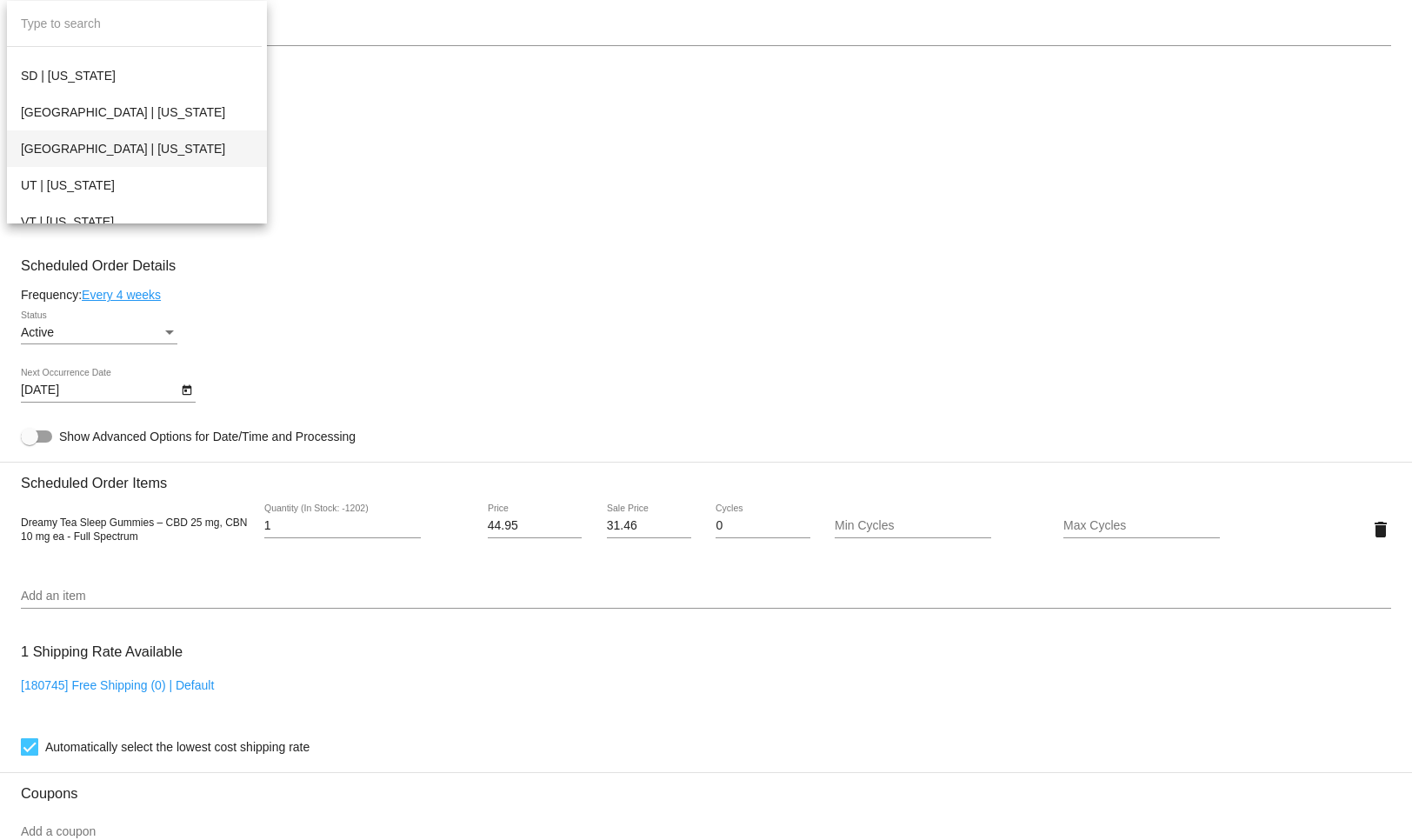
click at [92, 155] on span "[GEOGRAPHIC_DATA] | [US_STATE]" at bounding box center [136, 148] width 232 height 36
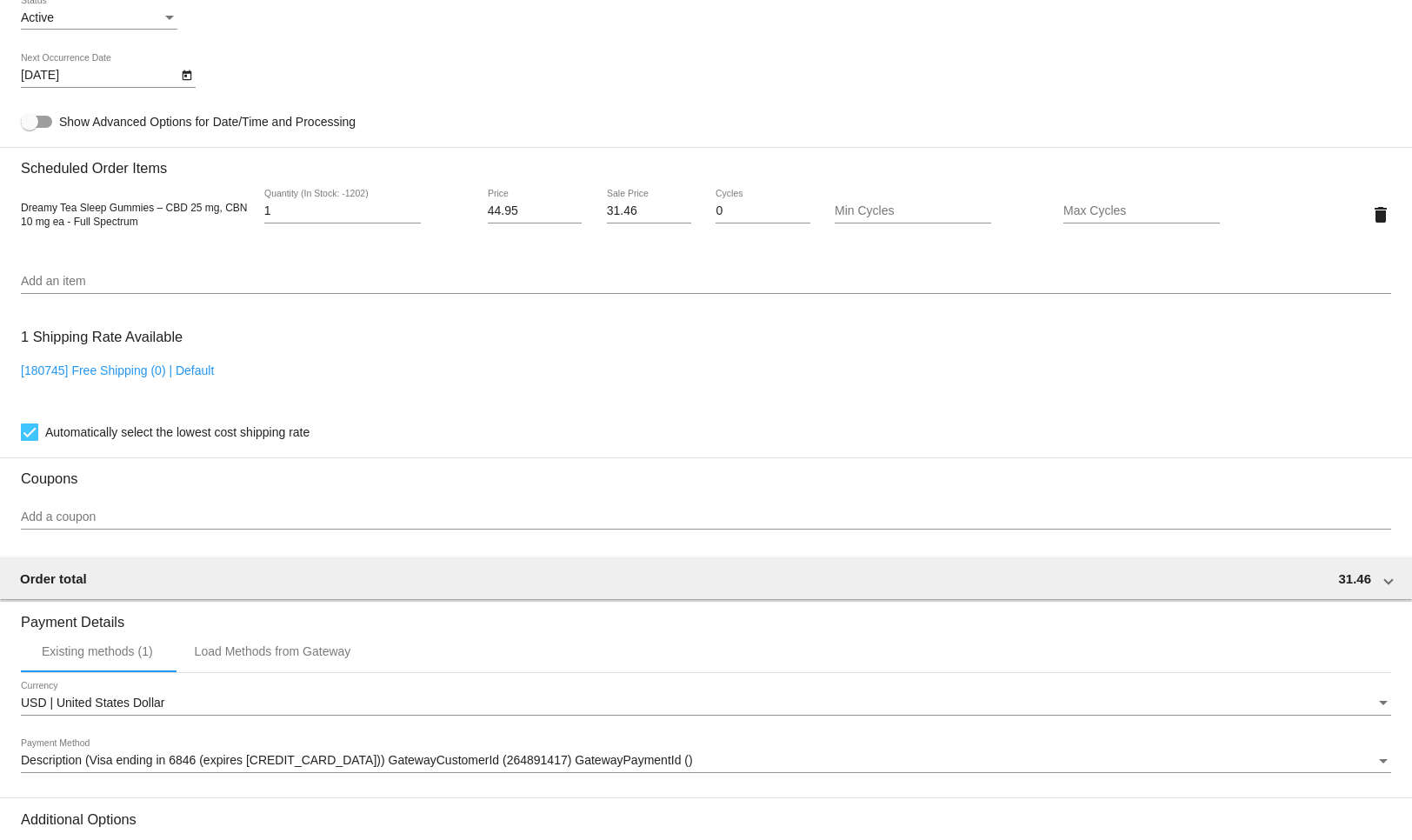
scroll to position [1124, 0]
